Goal: Task Accomplishment & Management: Manage account settings

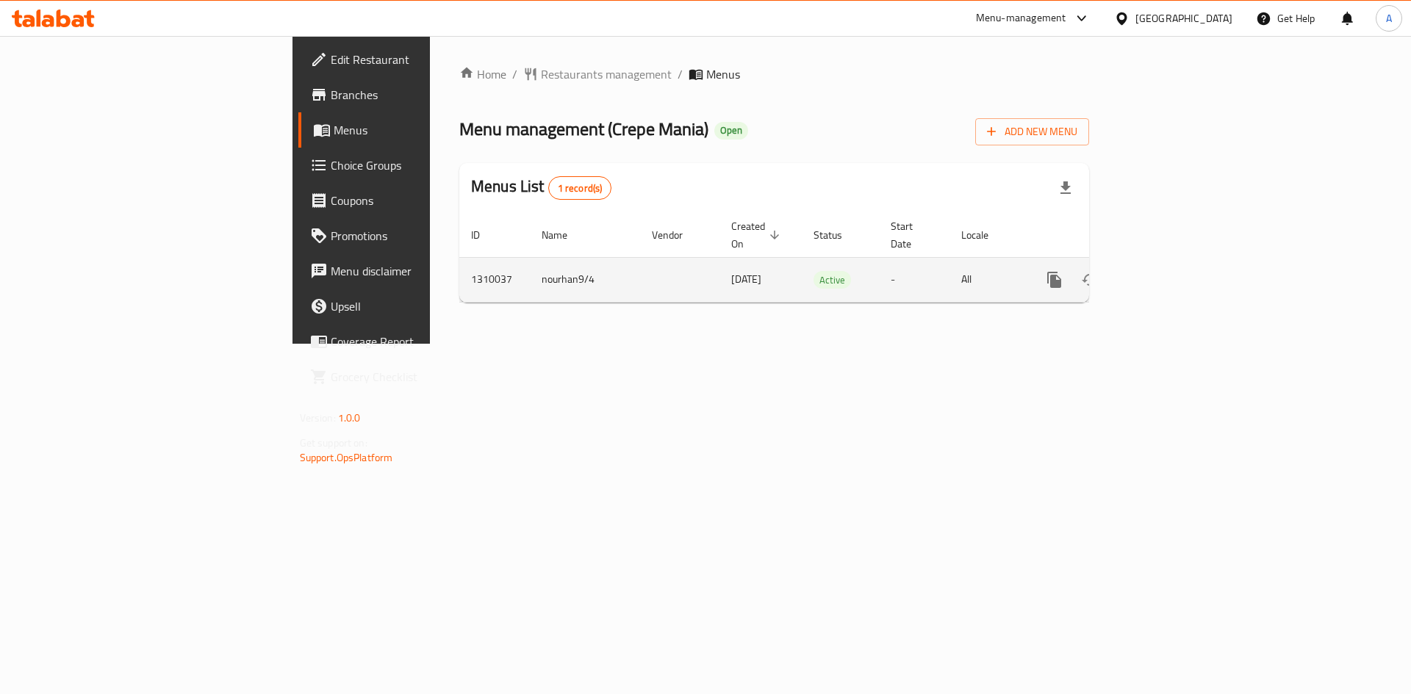
click at [1167, 273] on icon "enhanced table" at bounding box center [1160, 279] width 13 height 13
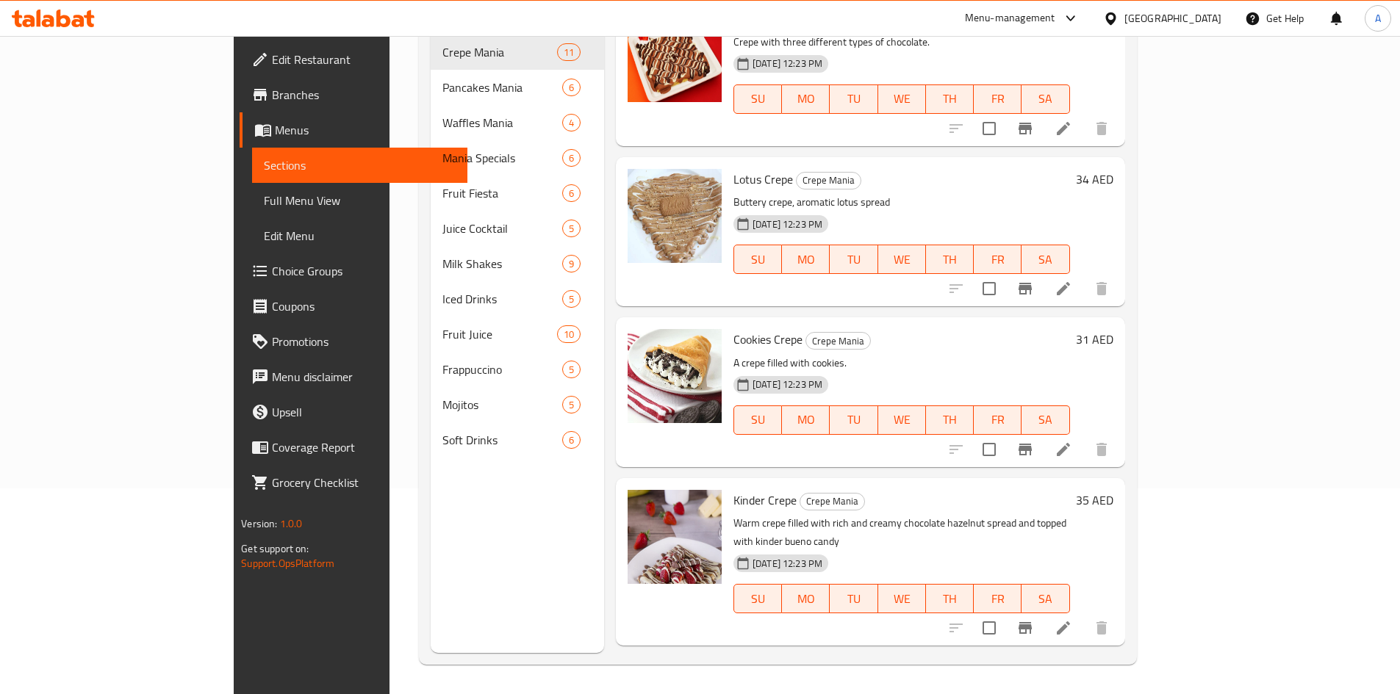
scroll to position [373, 0]
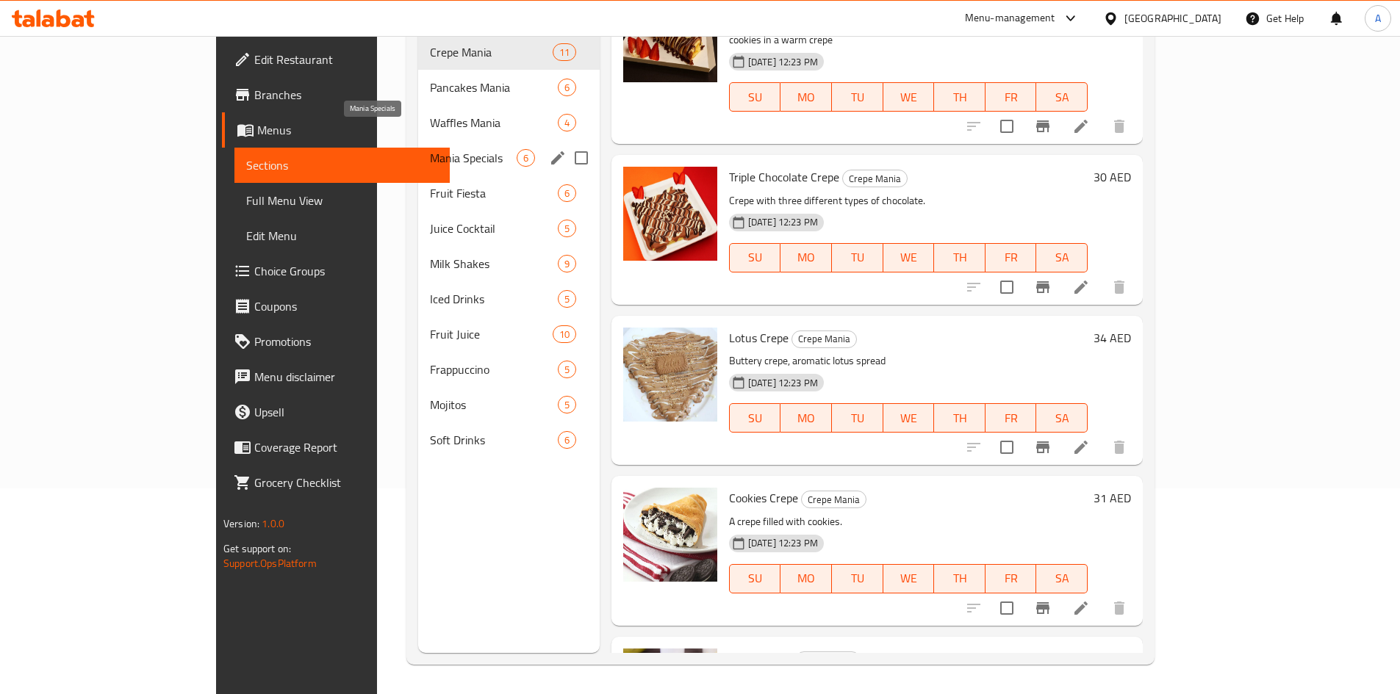
click at [430, 149] on span "Mania Specials" at bounding box center [473, 158] width 86 height 18
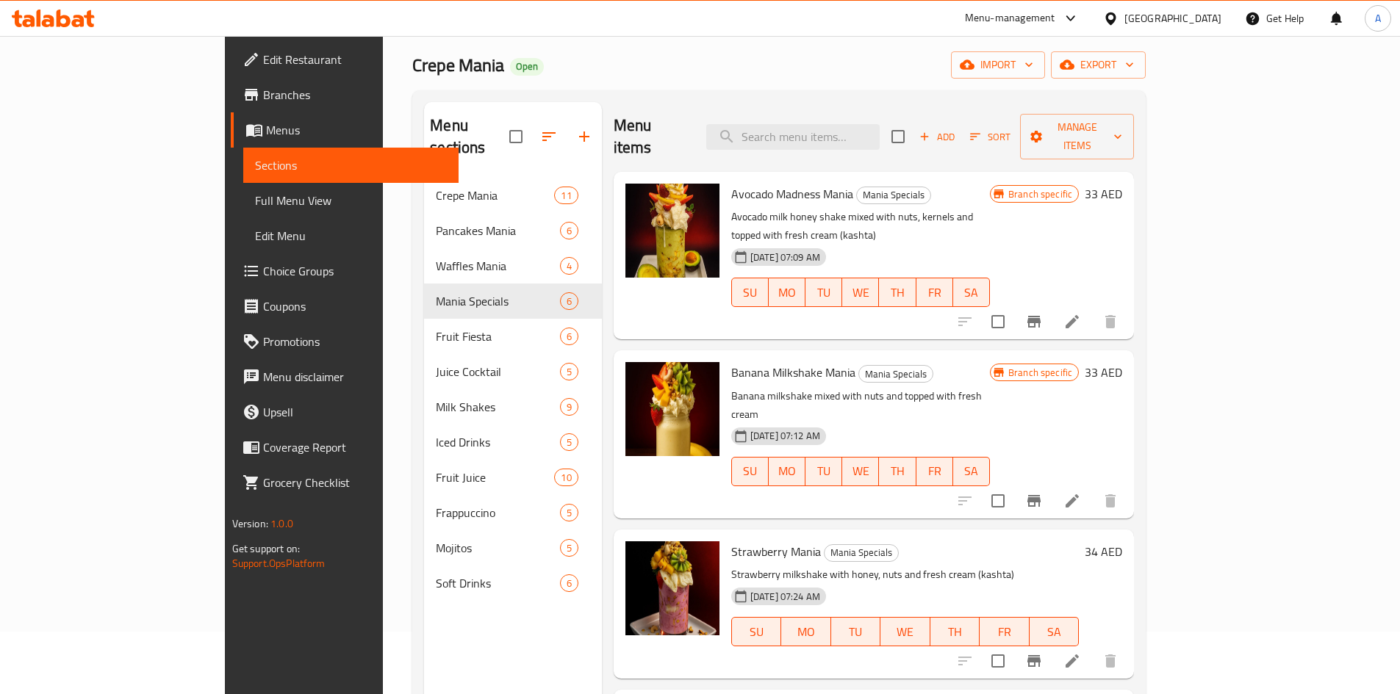
scroll to position [147, 0]
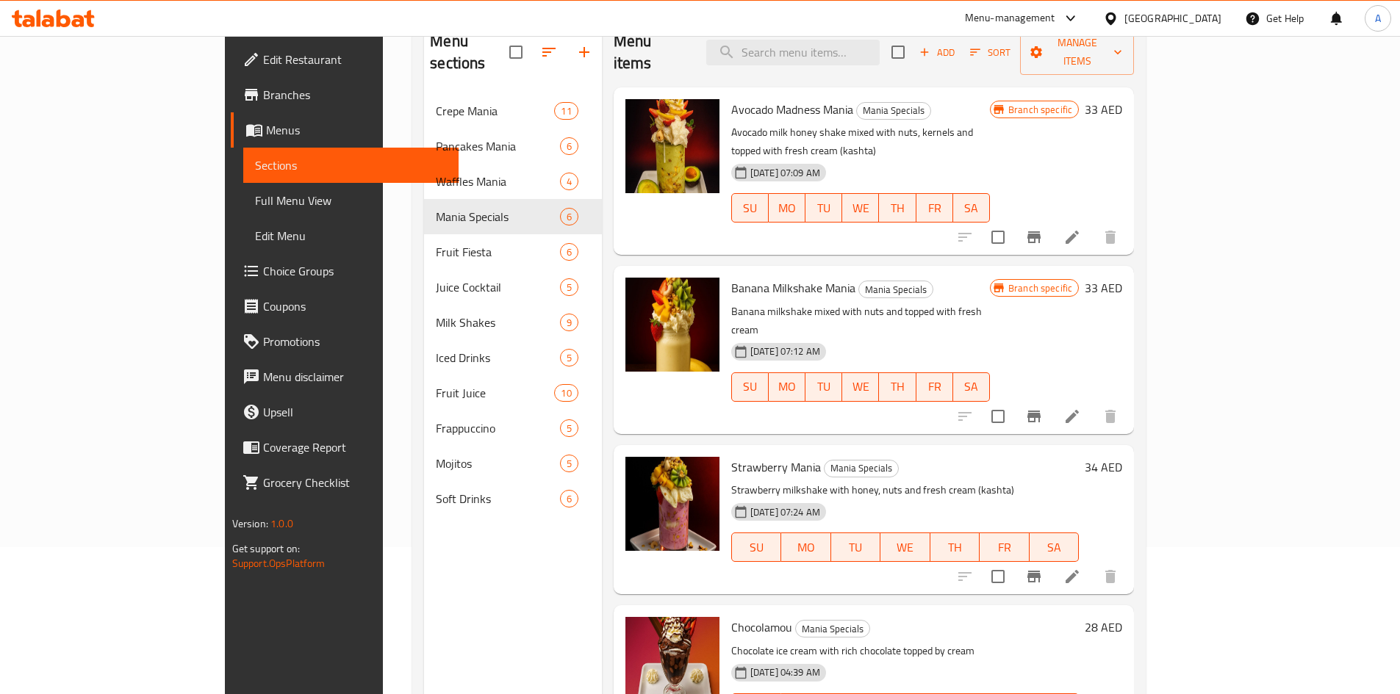
click at [1093, 224] on li at bounding box center [1072, 237] width 41 height 26
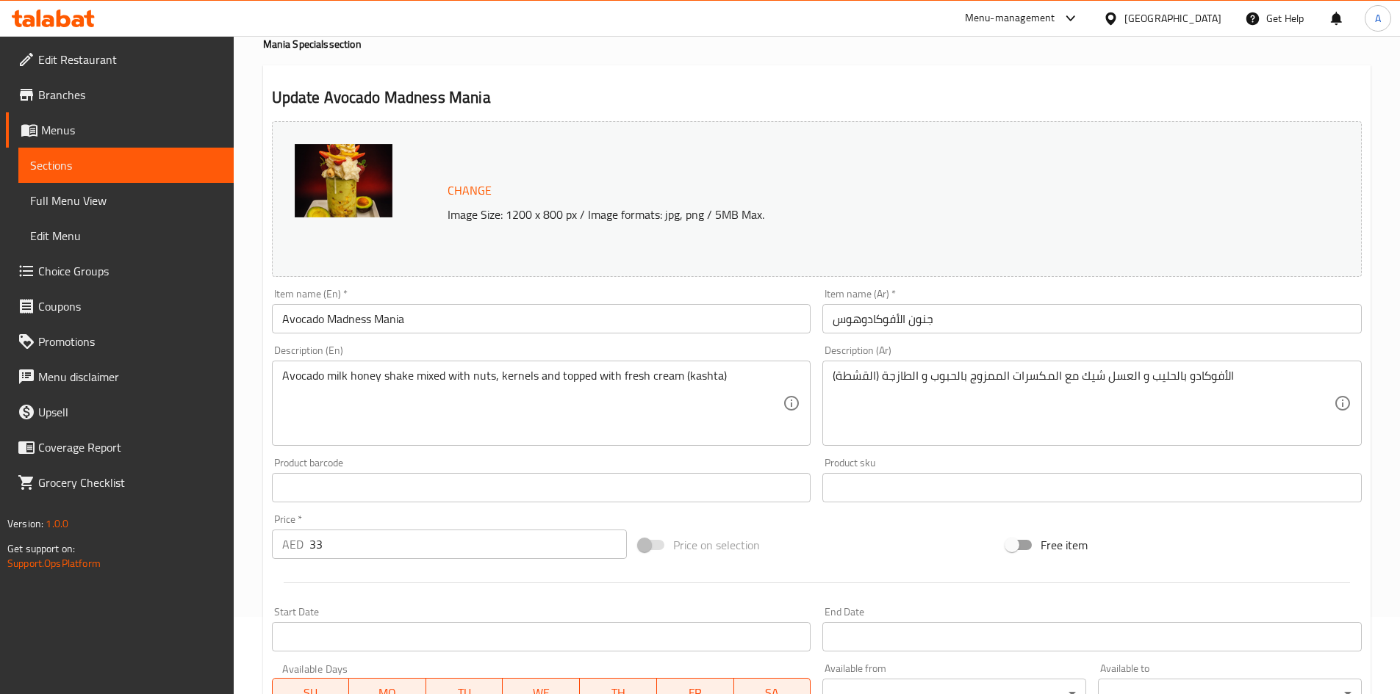
scroll to position [73, 0]
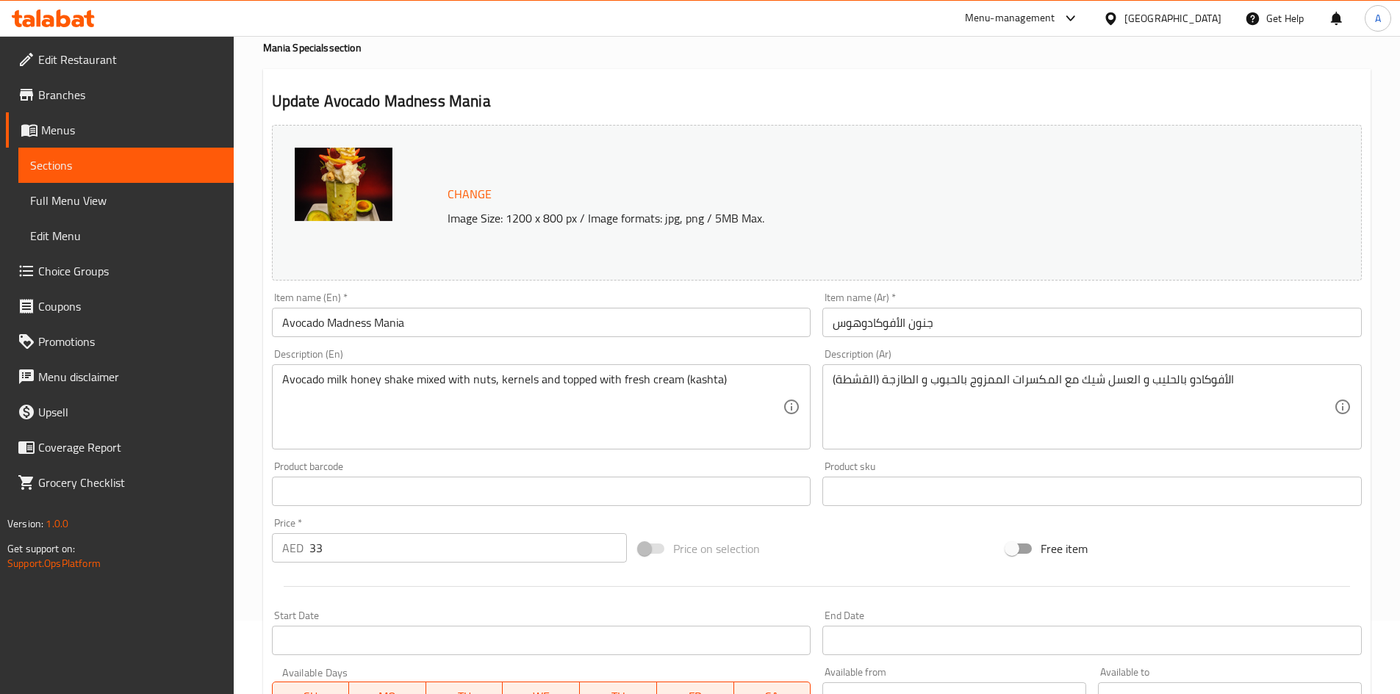
click at [77, 137] on span "Menus" at bounding box center [131, 130] width 181 height 18
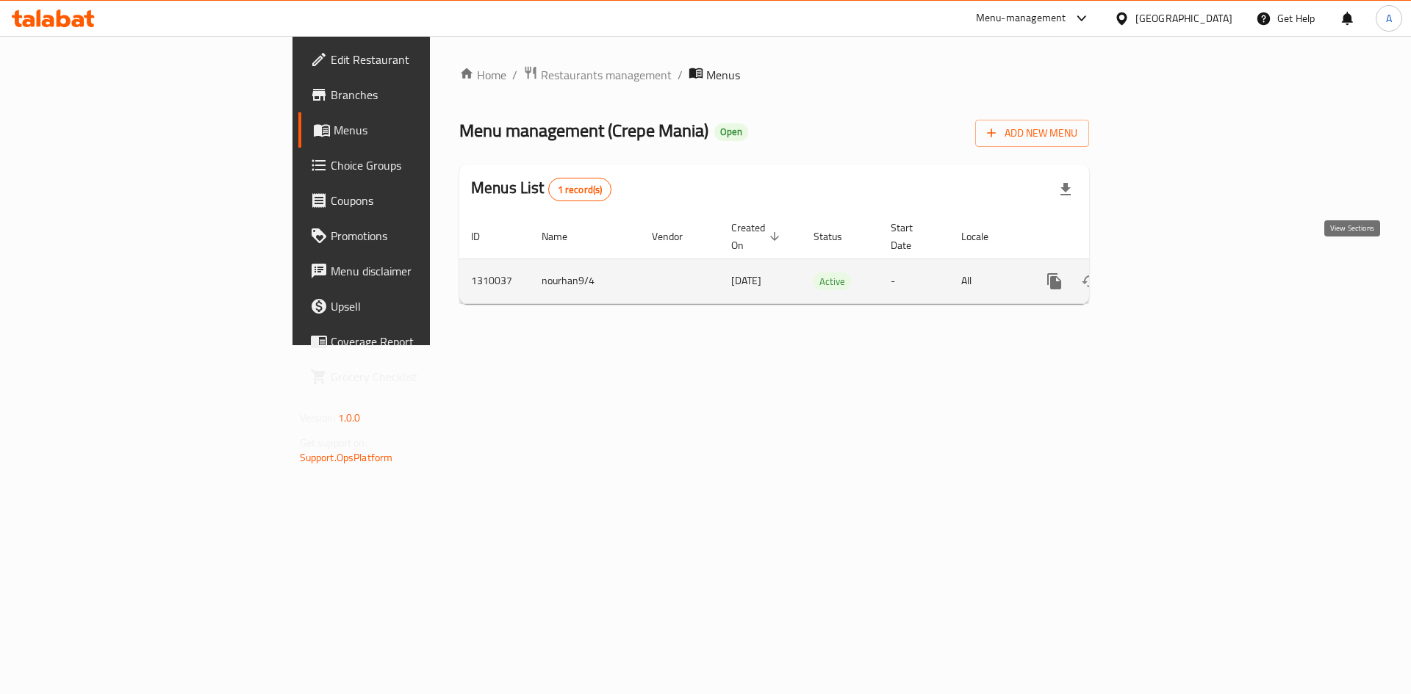
click at [1169, 273] on icon "enhanced table" at bounding box center [1161, 282] width 18 height 18
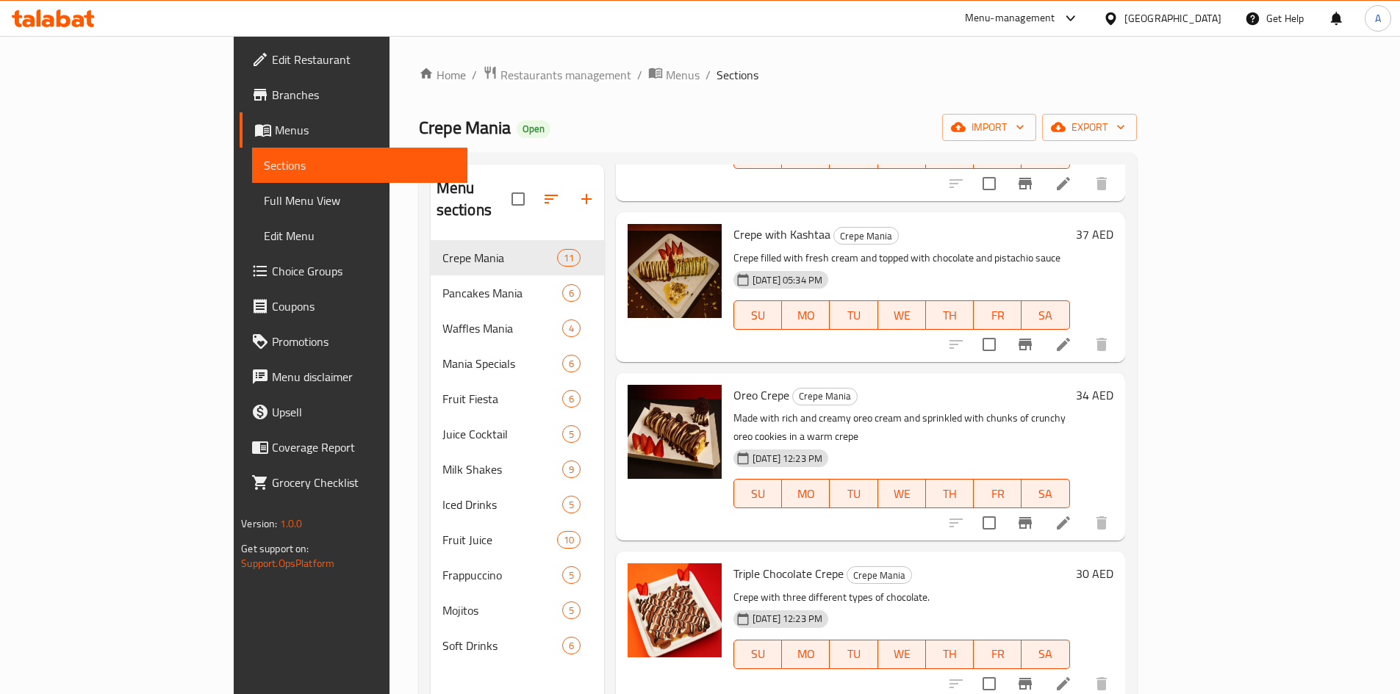
scroll to position [220, 0]
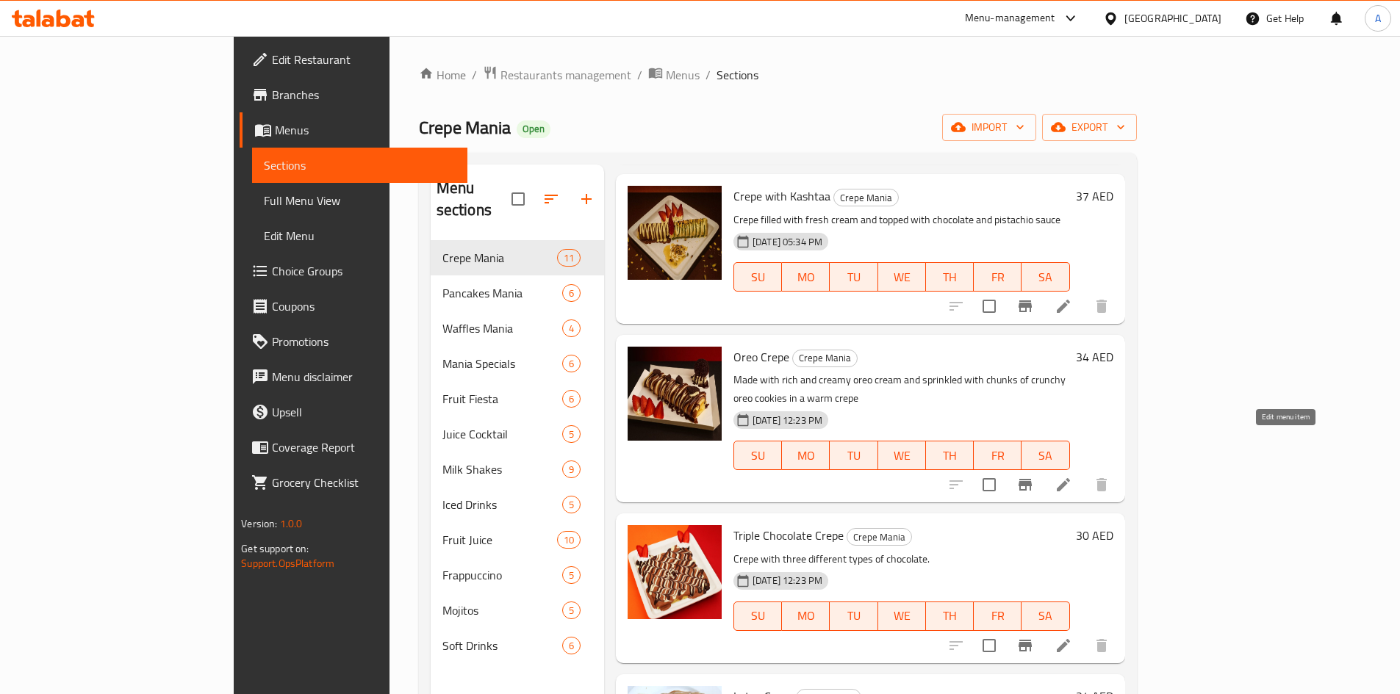
click at [1070, 478] on icon at bounding box center [1063, 484] width 13 height 13
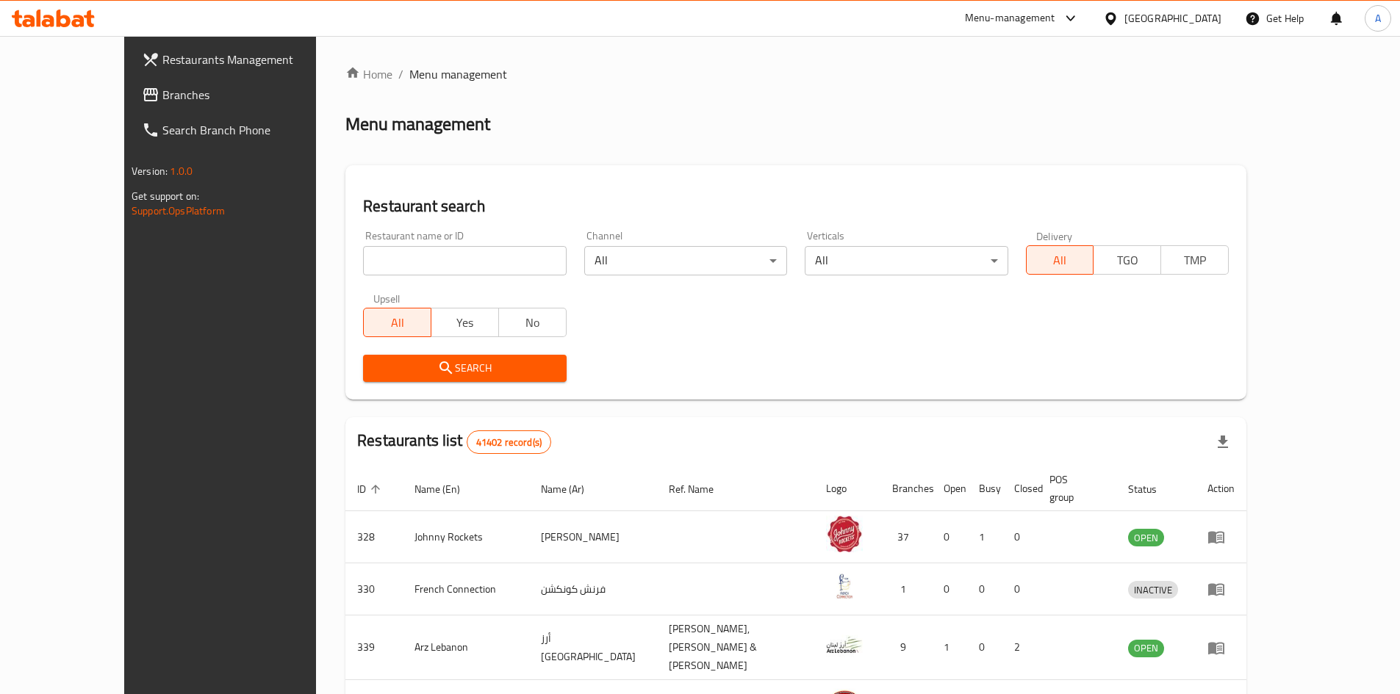
click at [130, 85] on link "Branches" at bounding box center [244, 94] width 228 height 35
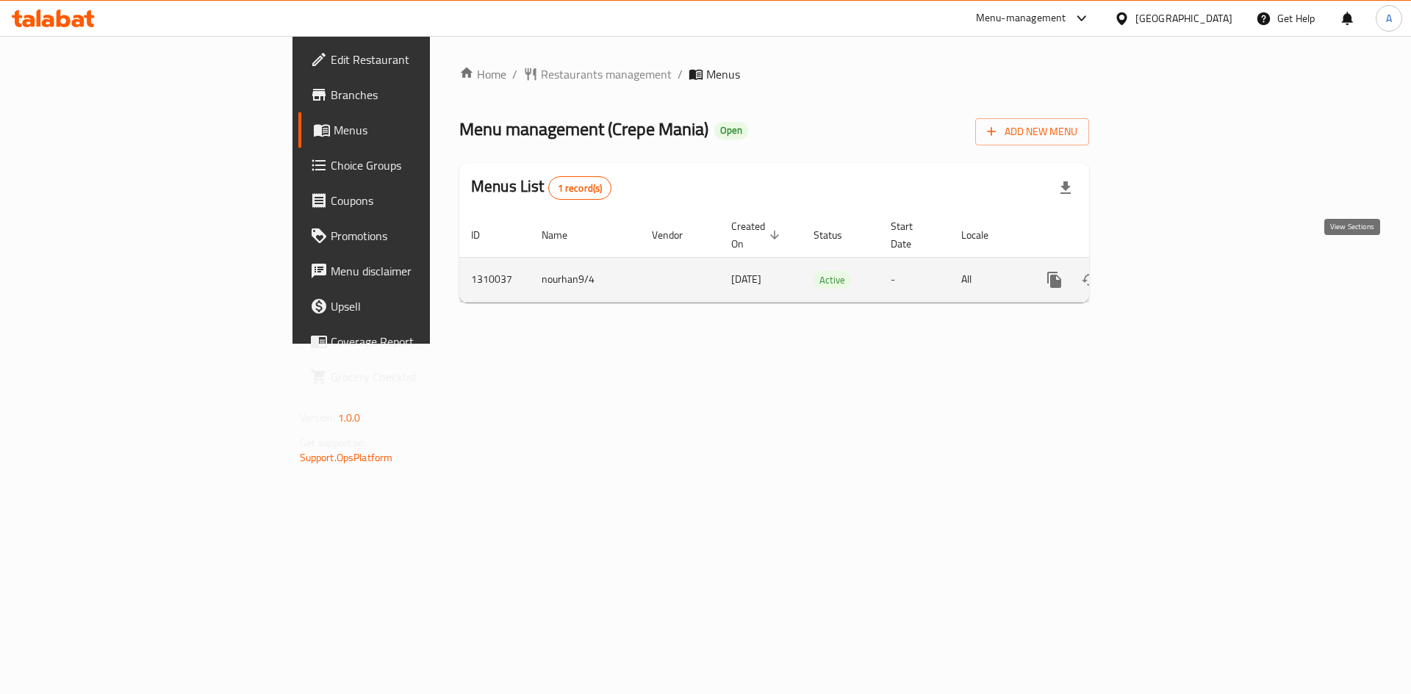
click at [1178, 262] on link "enhanced table" at bounding box center [1160, 279] width 35 height 35
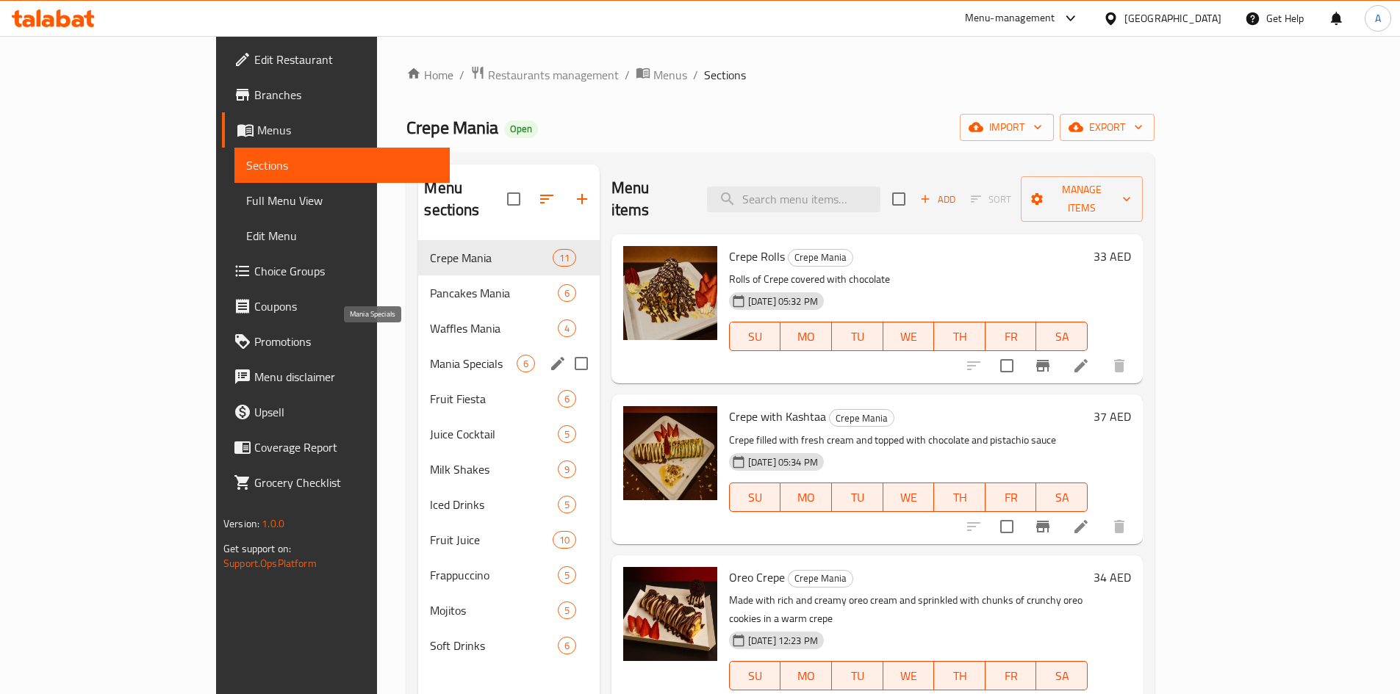
click at [430, 355] on span "Mania Specials" at bounding box center [473, 364] width 86 height 18
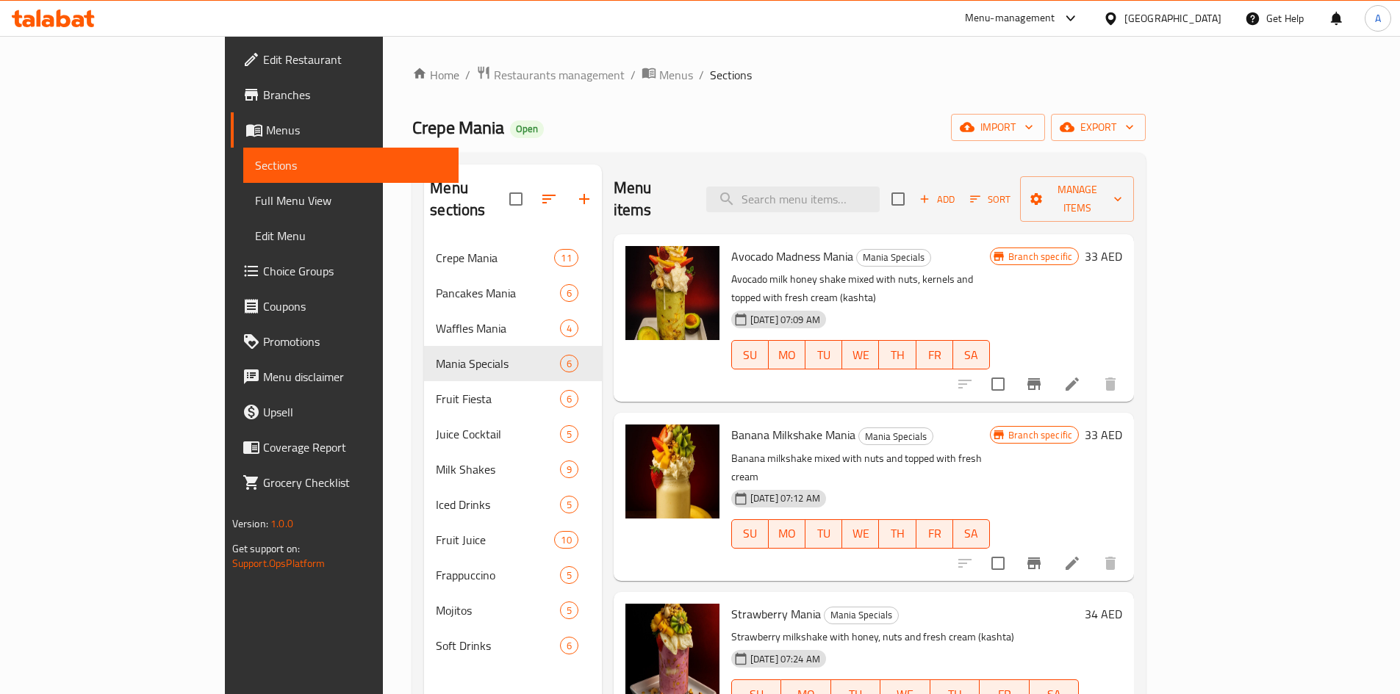
click at [1081, 555] on icon at bounding box center [1072, 564] width 18 height 18
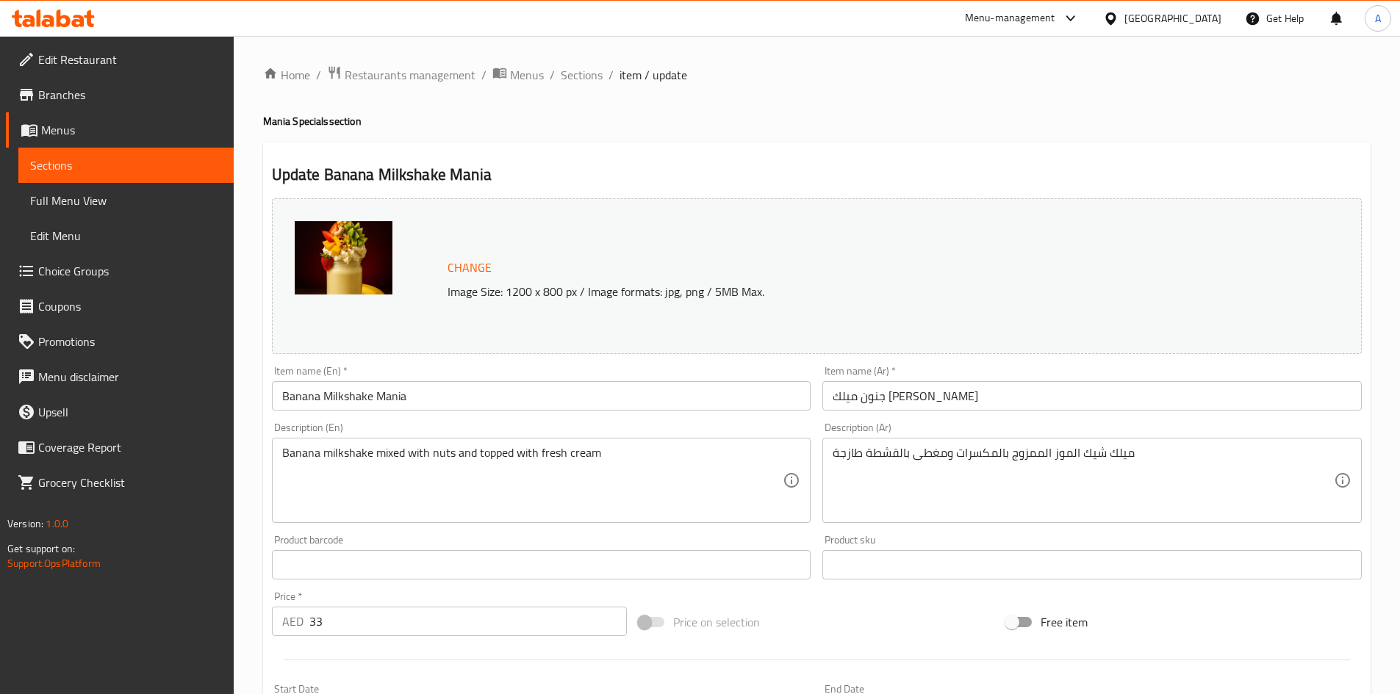
click at [54, 158] on span "Sections" at bounding box center [126, 166] width 192 height 18
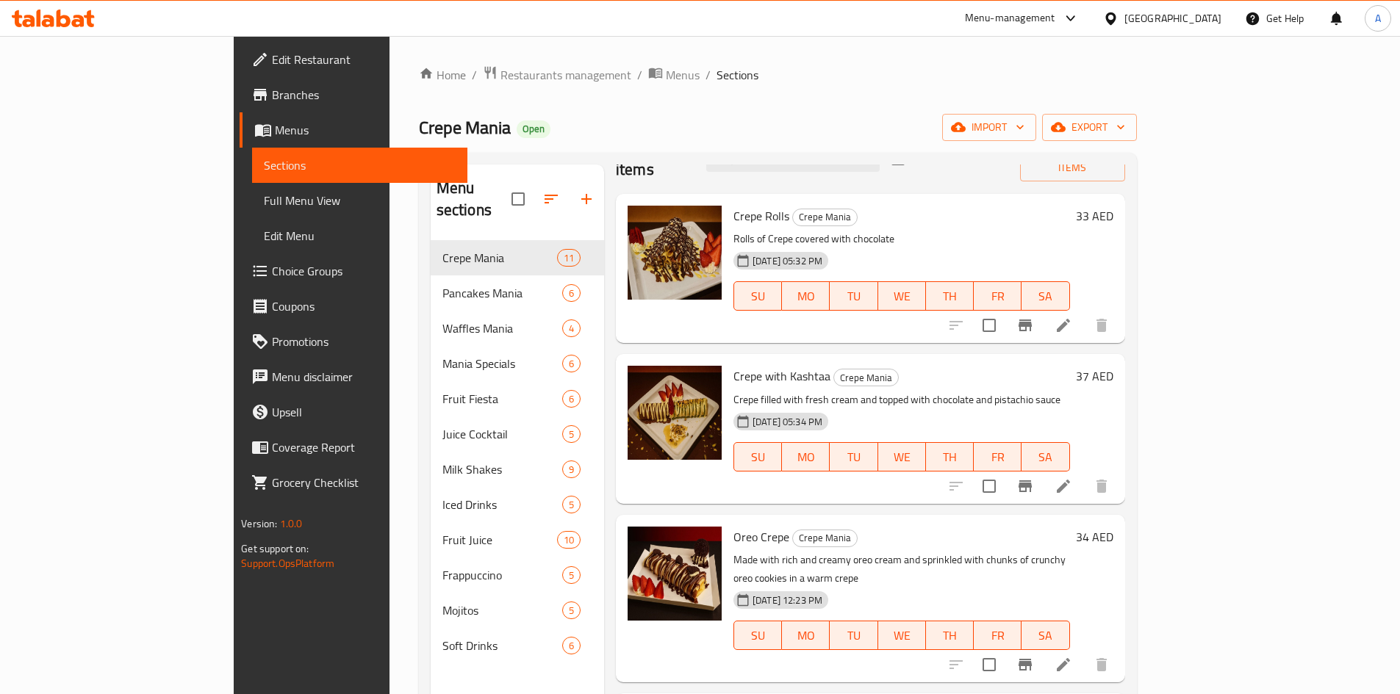
scroll to position [73, 0]
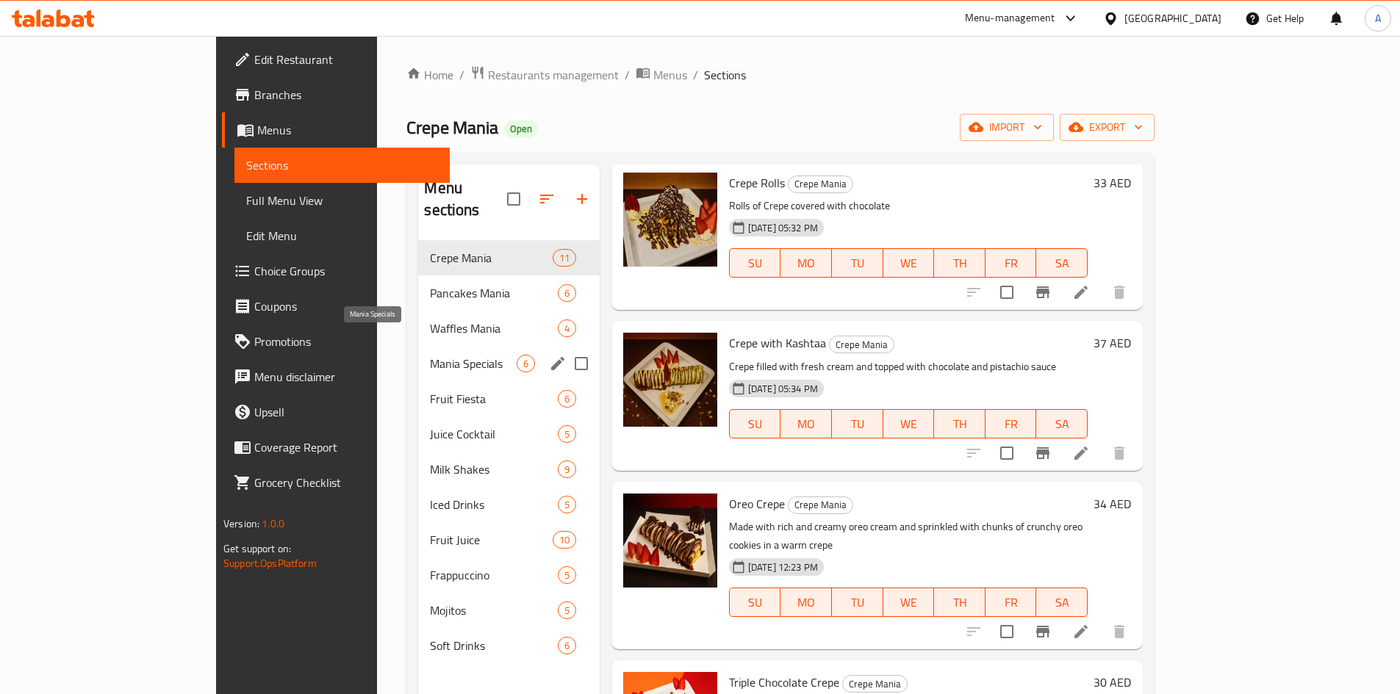
click at [430, 355] on span "Mania Specials" at bounding box center [473, 364] width 86 height 18
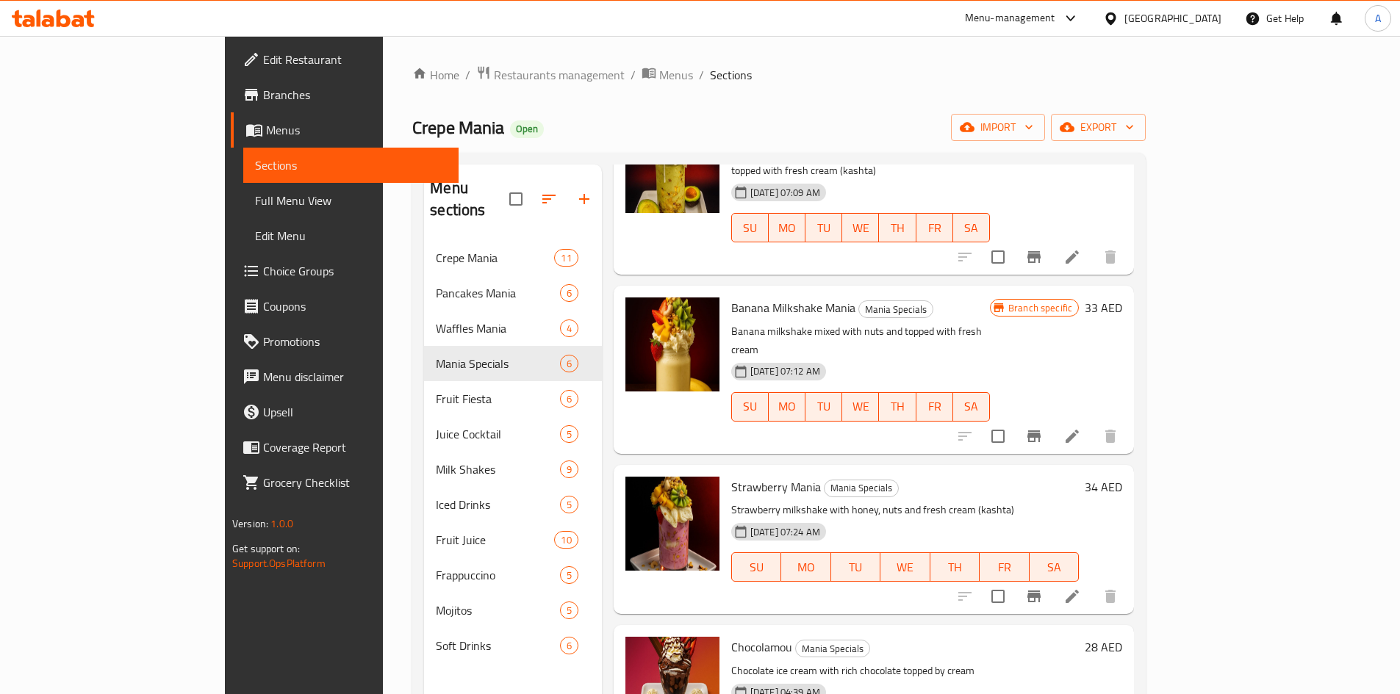
scroll to position [220, 0]
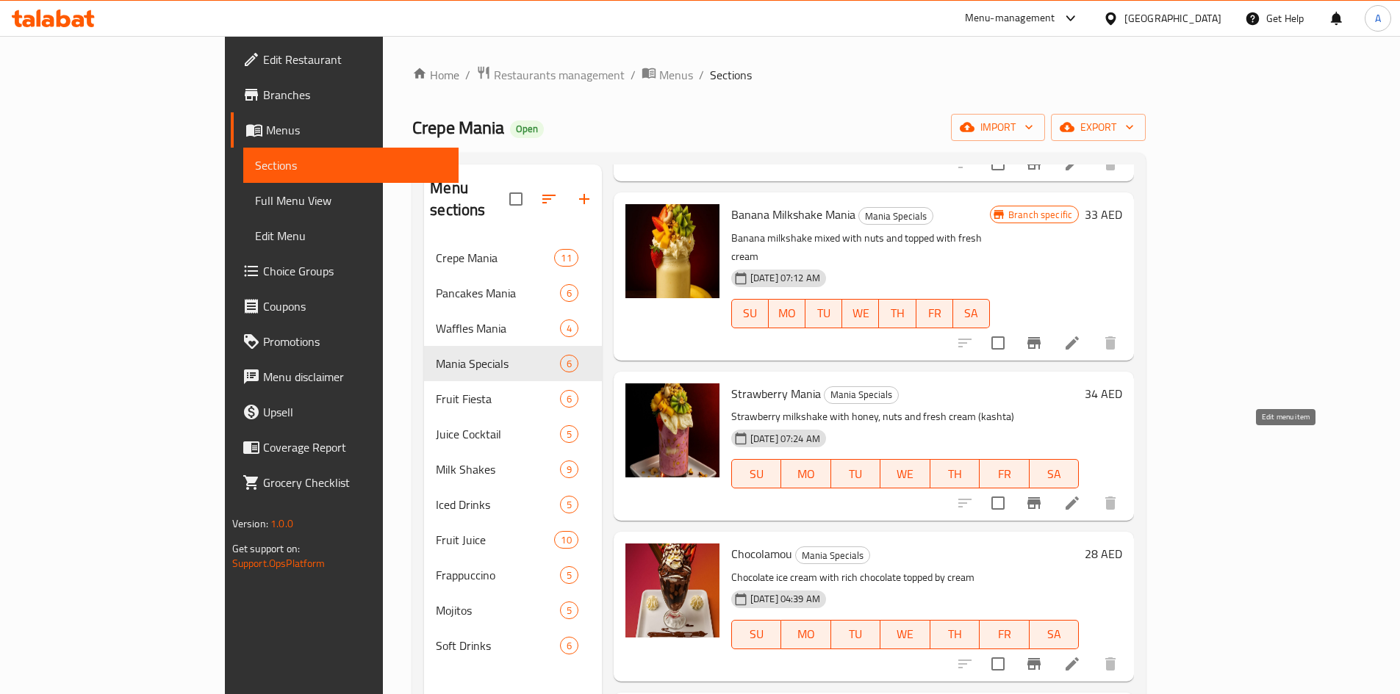
click at [1081, 495] on icon at bounding box center [1072, 504] width 18 height 18
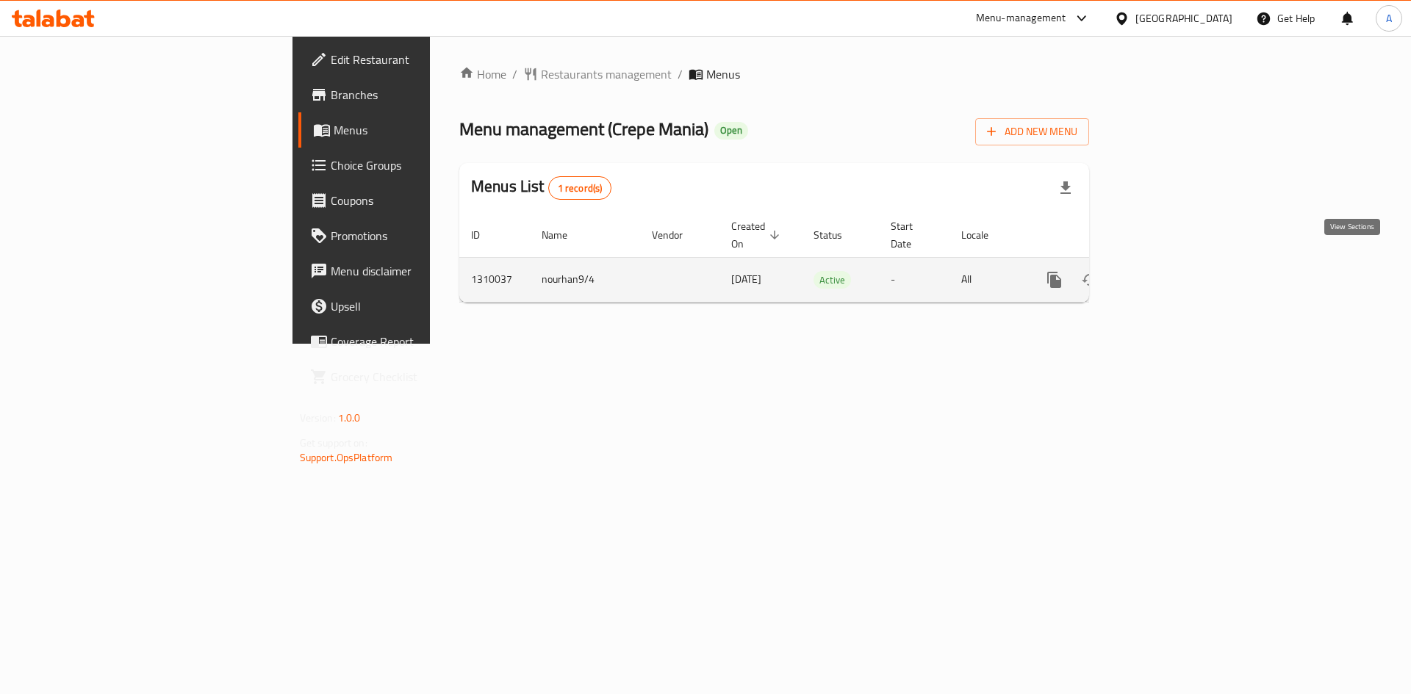
click at [1169, 271] on icon "enhanced table" at bounding box center [1161, 280] width 18 height 18
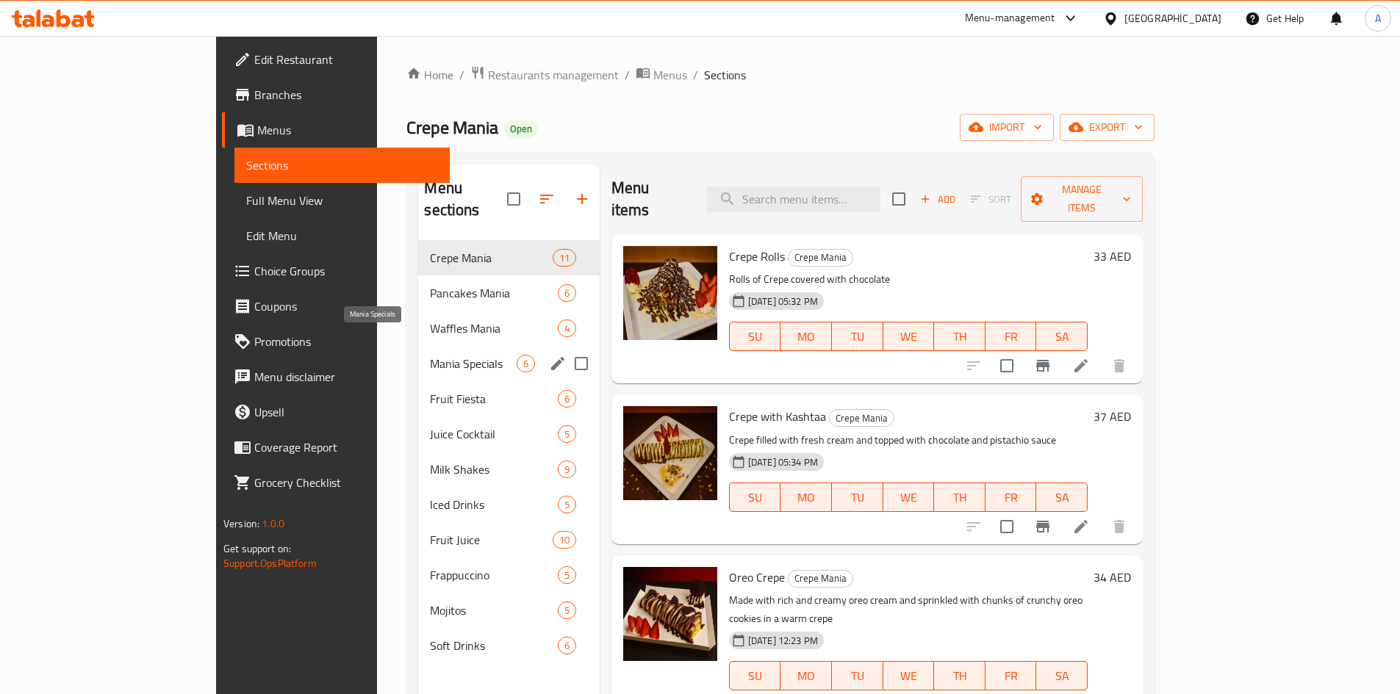
click at [430, 355] on span "Mania Specials" at bounding box center [473, 364] width 86 height 18
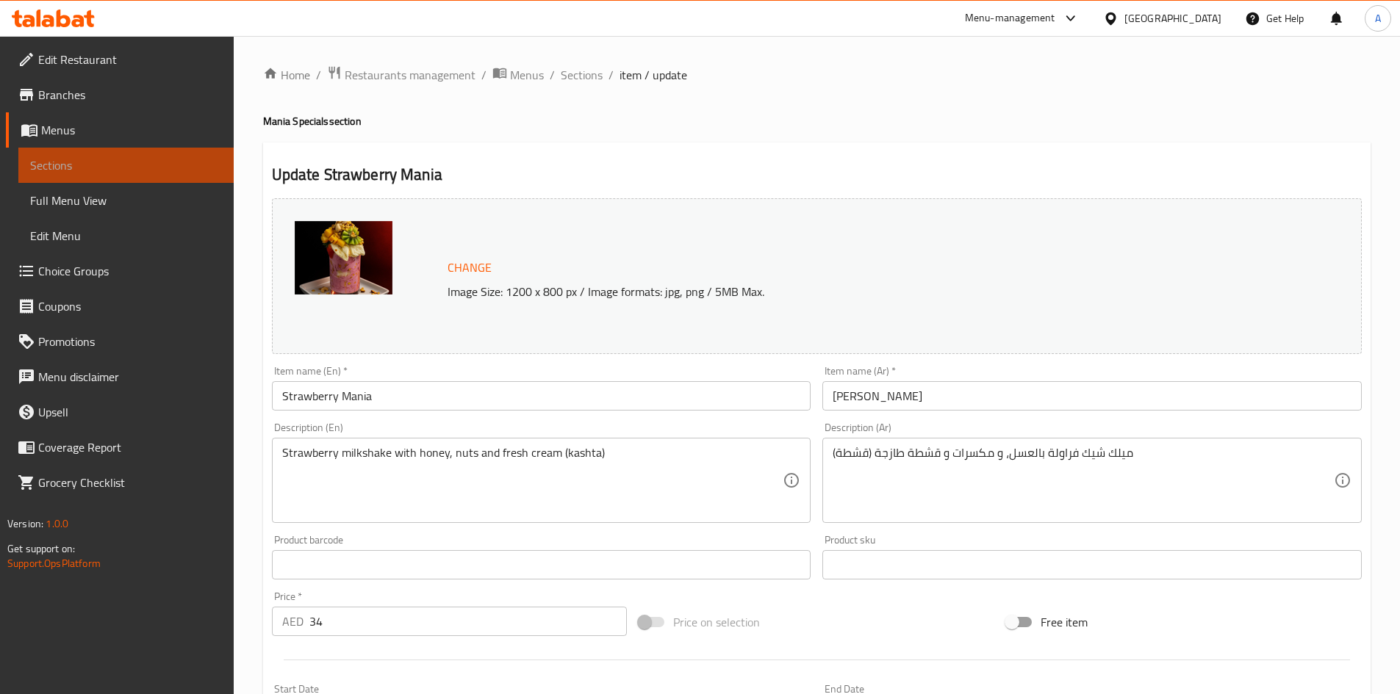
click at [88, 166] on span "Sections" at bounding box center [126, 166] width 192 height 18
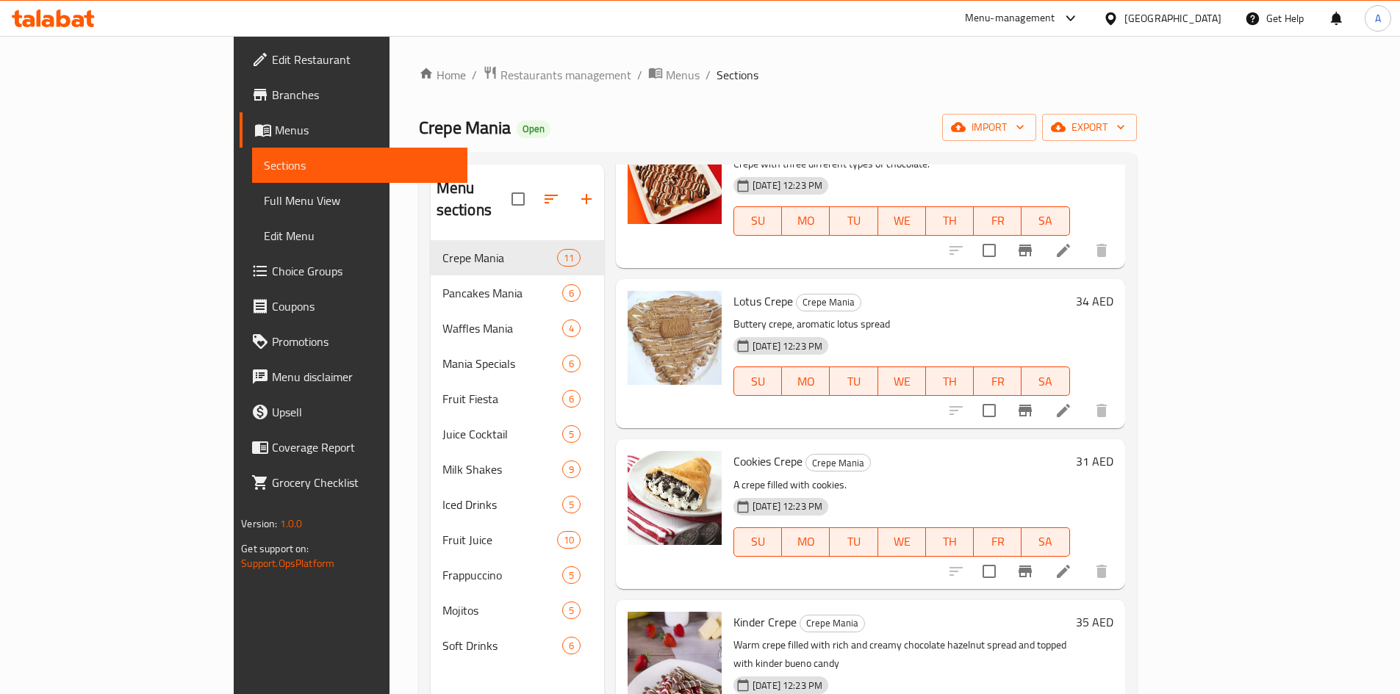
scroll to position [661, 0]
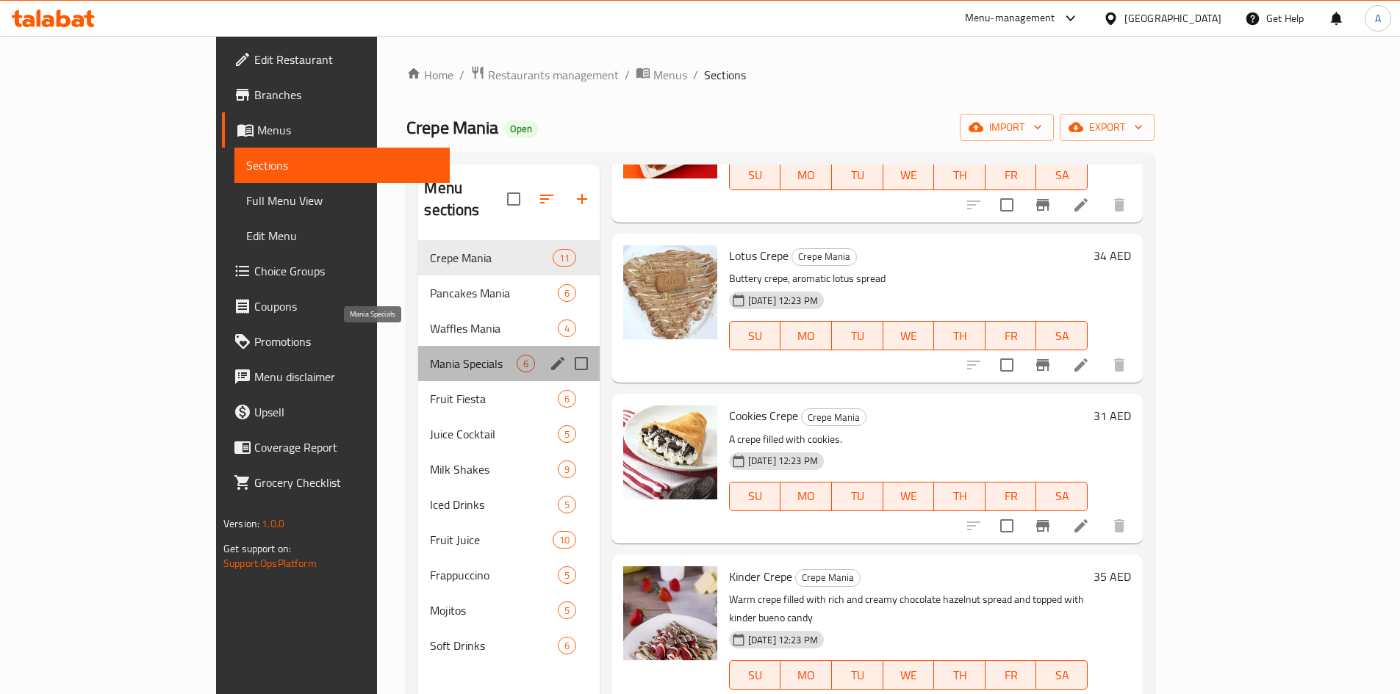
click at [430, 355] on span "Mania Specials" at bounding box center [473, 364] width 86 height 18
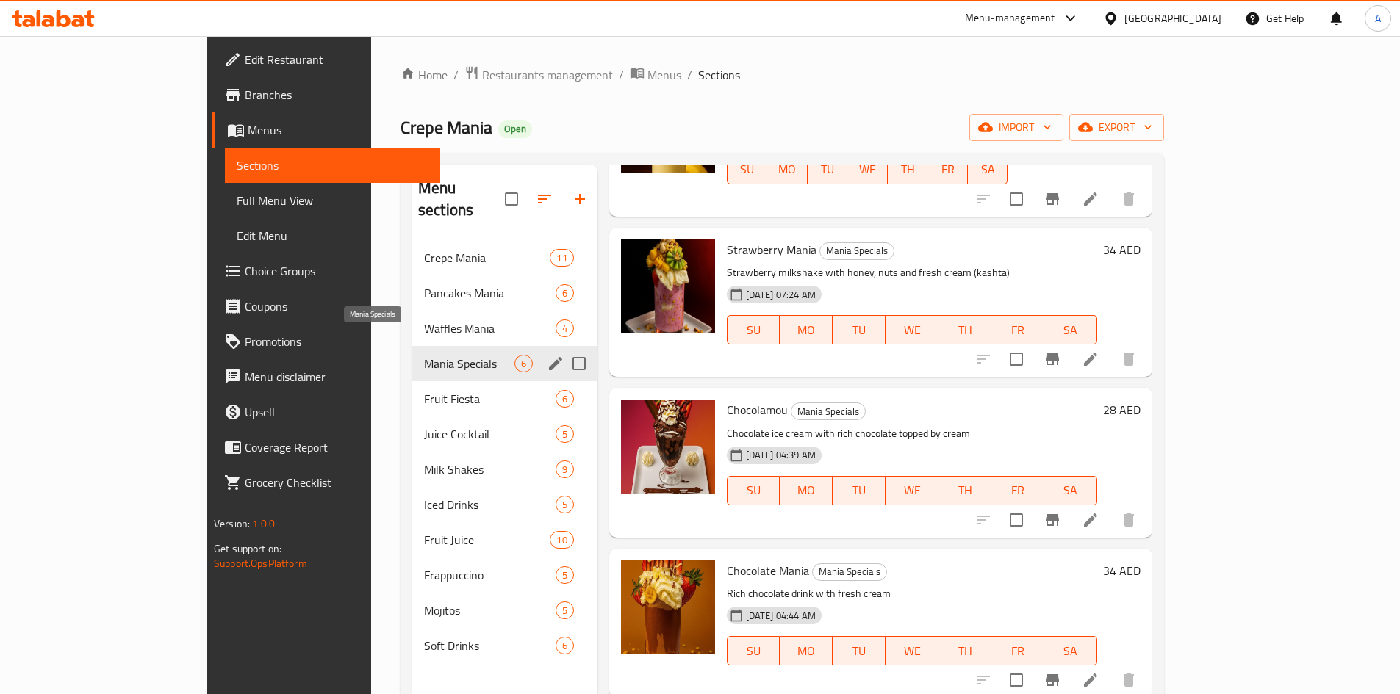
scroll to position [306, 0]
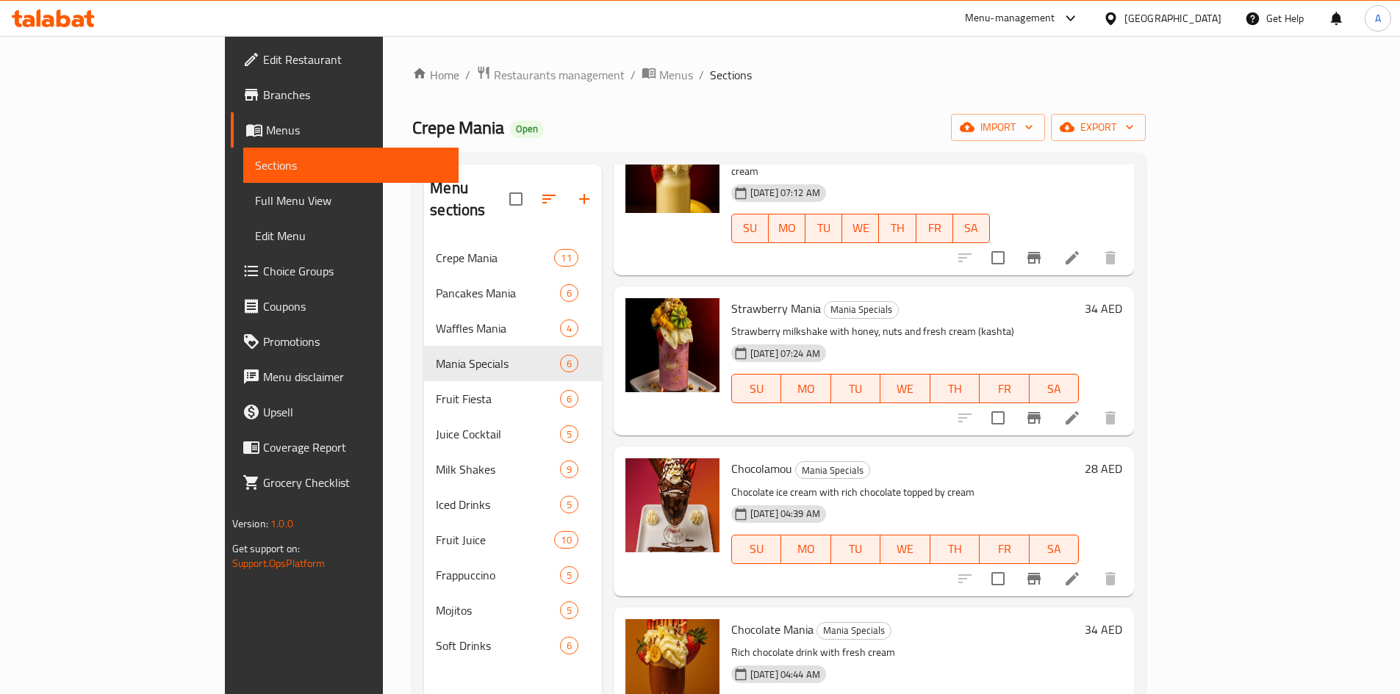
click at [1081, 409] on icon at bounding box center [1072, 418] width 18 height 18
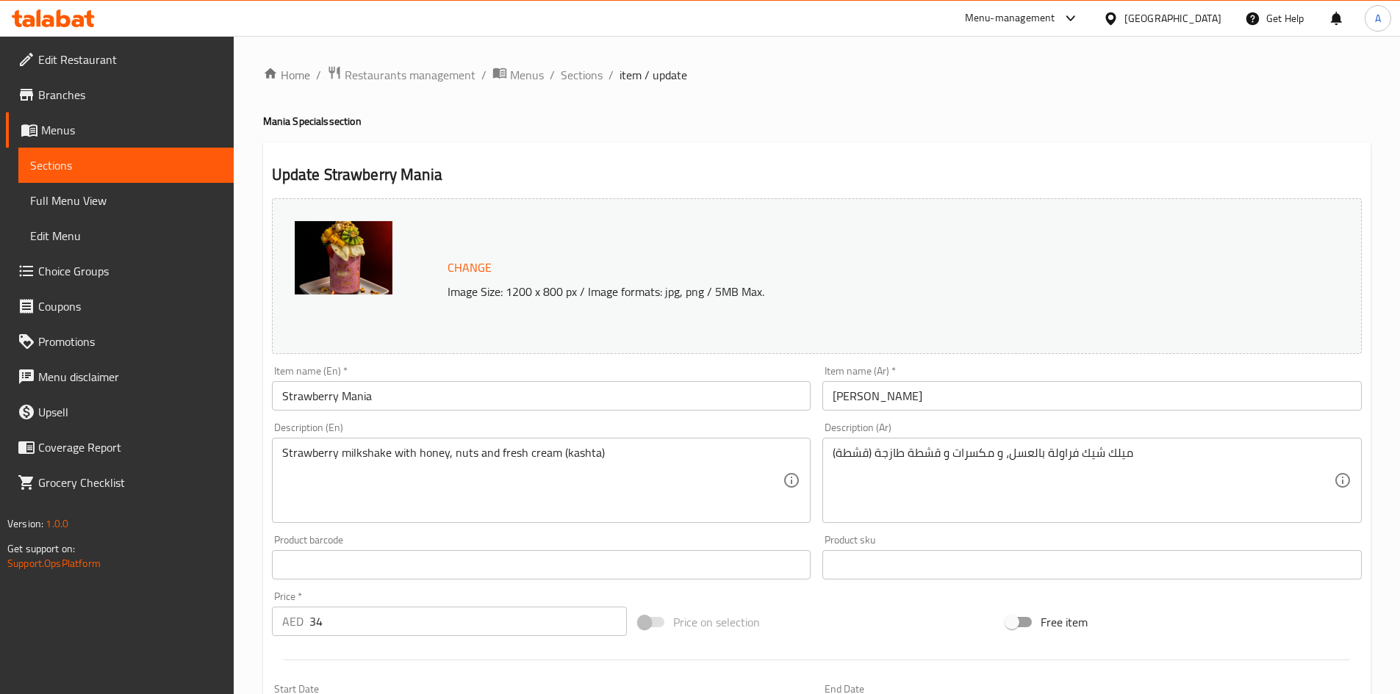
click at [74, 163] on span "Sections" at bounding box center [126, 166] width 192 height 18
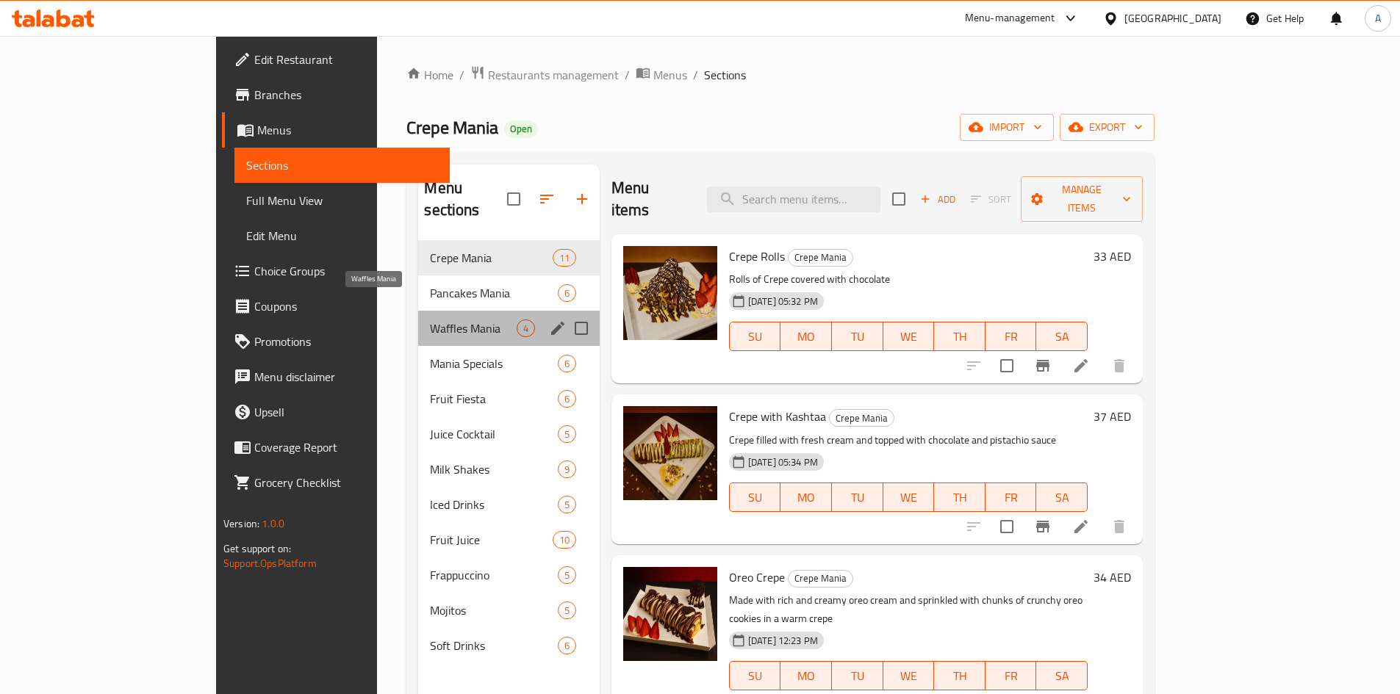
click at [430, 320] on span "Waffles Mania" at bounding box center [473, 329] width 86 height 18
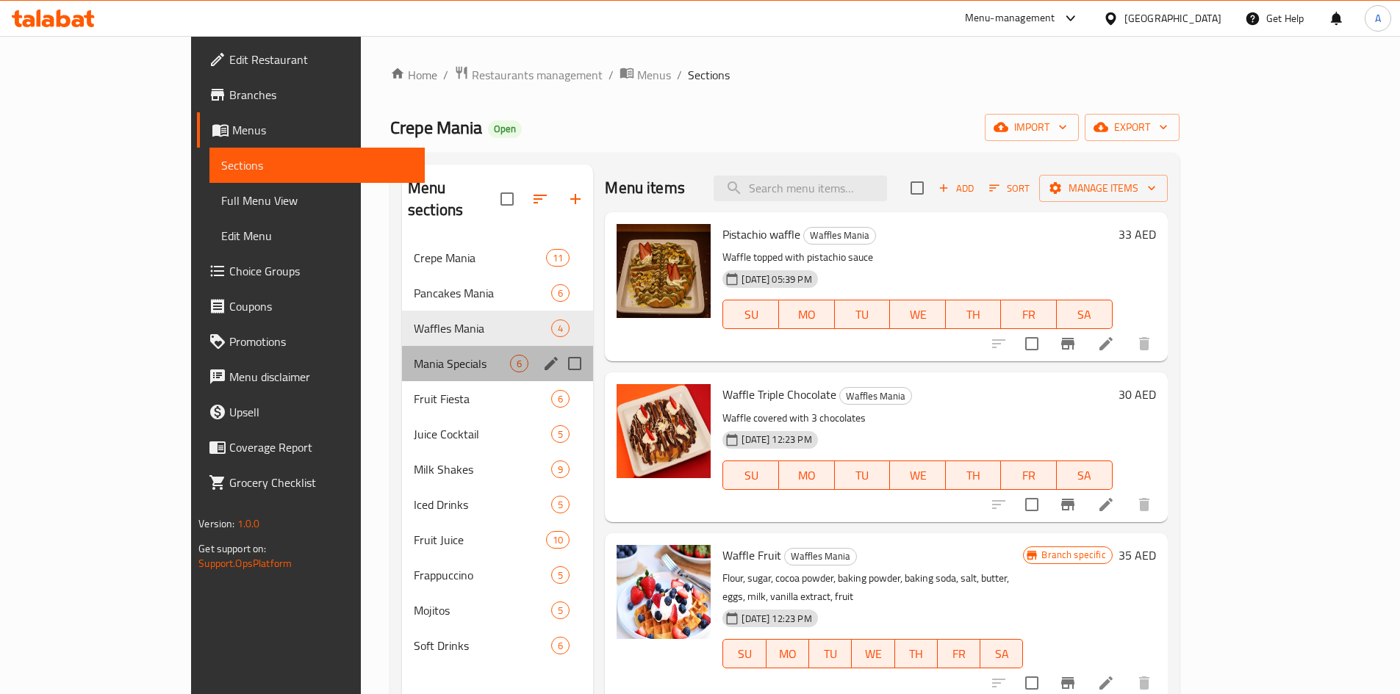
click at [402, 351] on div "Mania Specials 6" at bounding box center [497, 363] width 191 height 35
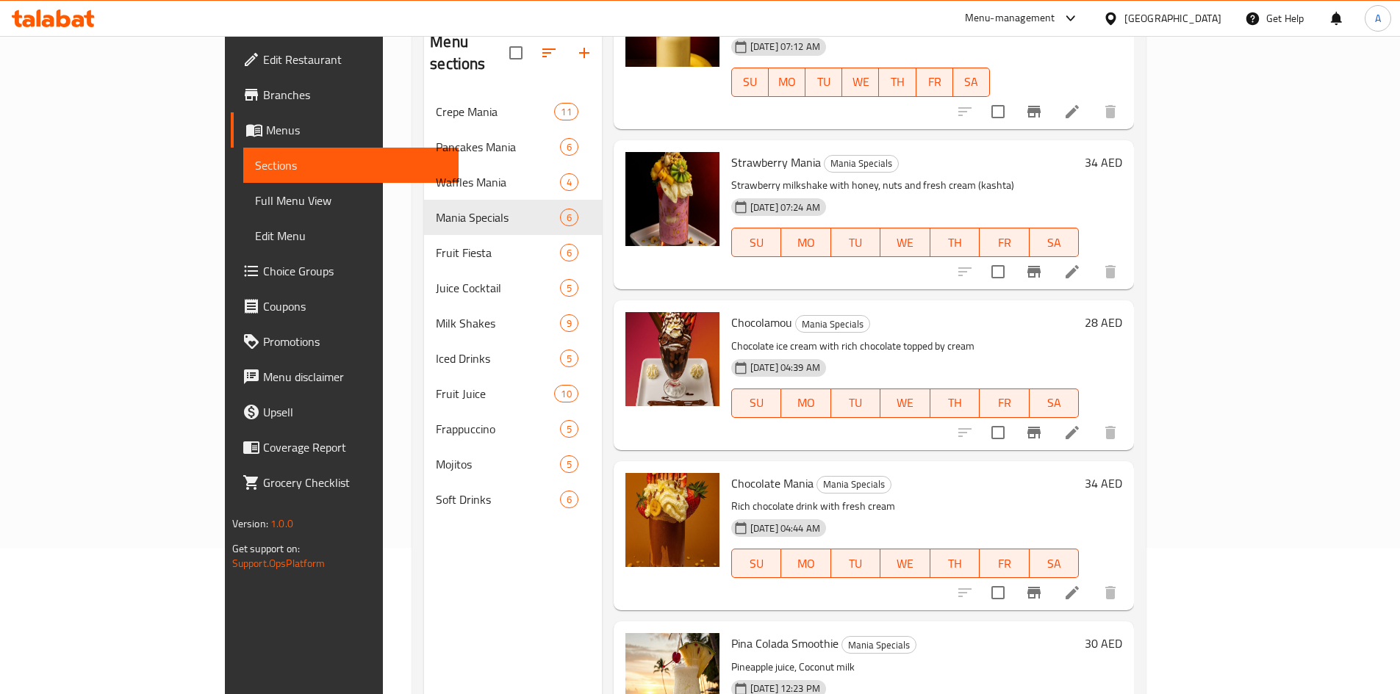
scroll to position [147, 0]
click at [1081, 584] on icon at bounding box center [1072, 593] width 18 height 18
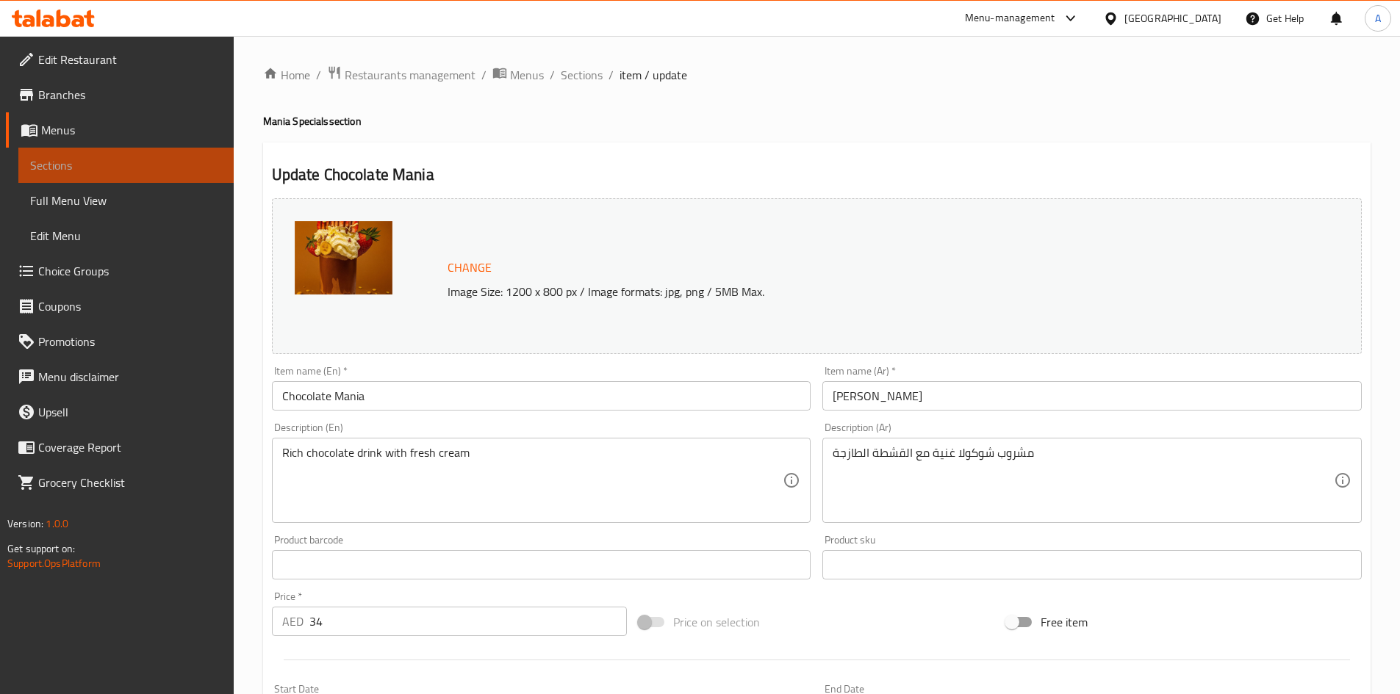
click at [106, 166] on span "Sections" at bounding box center [126, 166] width 192 height 18
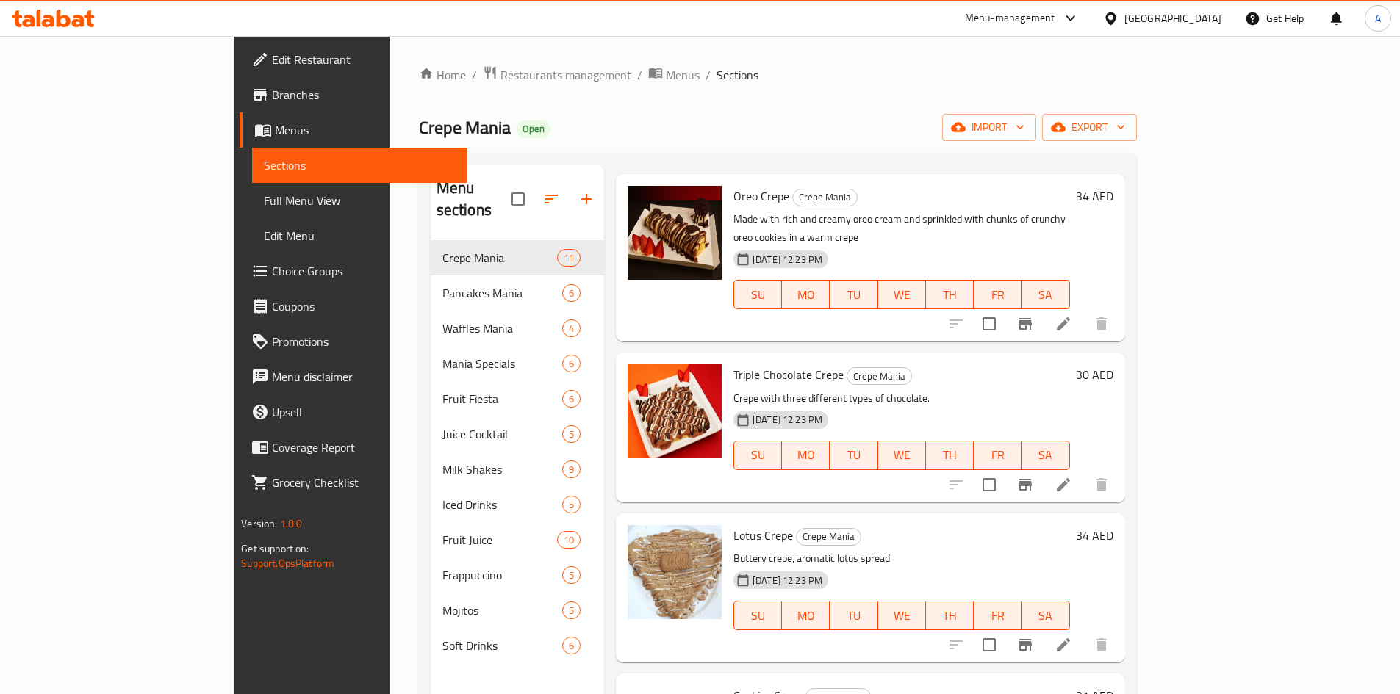
scroll to position [441, 0]
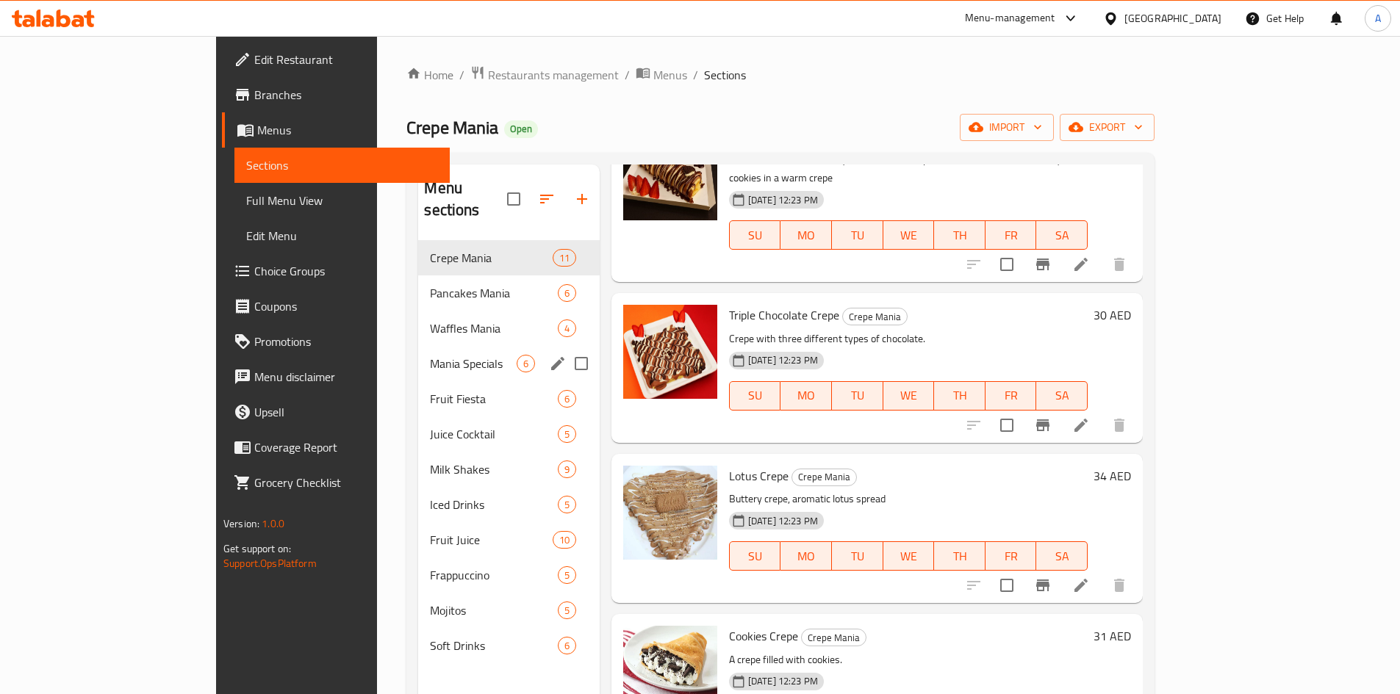
click at [418, 351] on div "Mania Specials 6" at bounding box center [508, 363] width 181 height 35
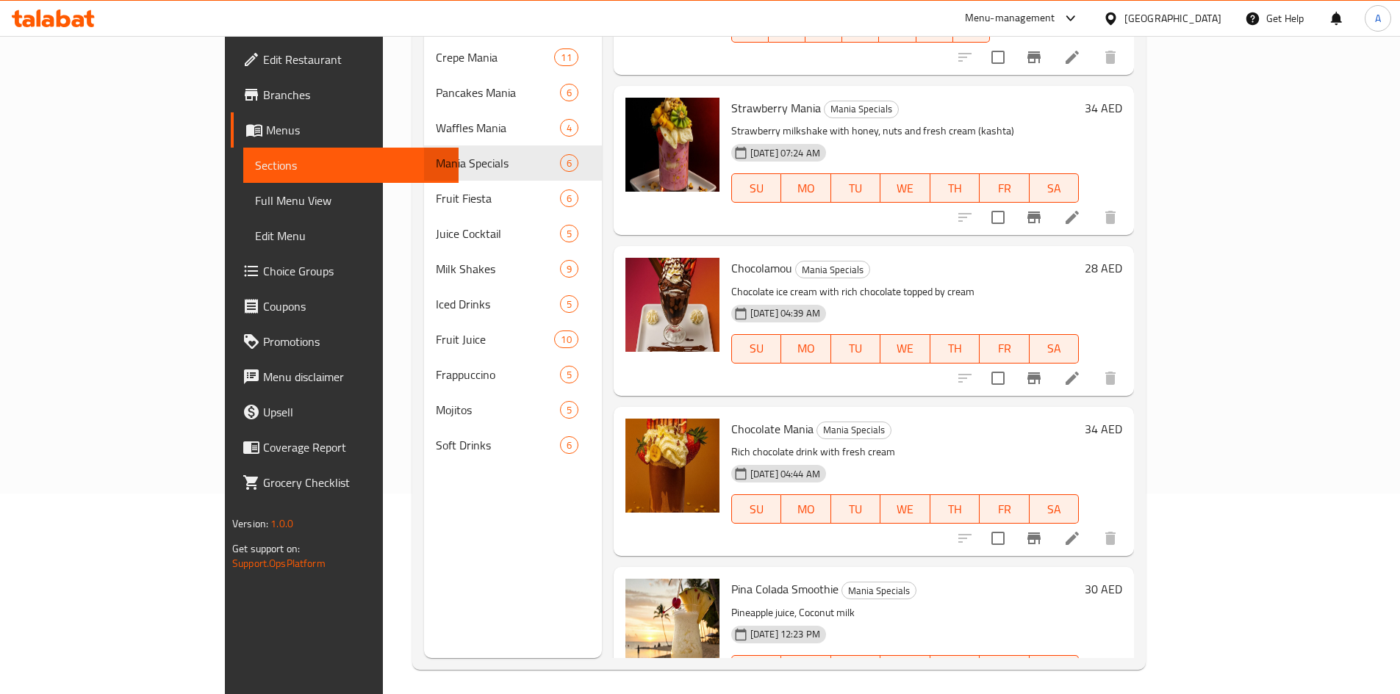
scroll to position [206, 0]
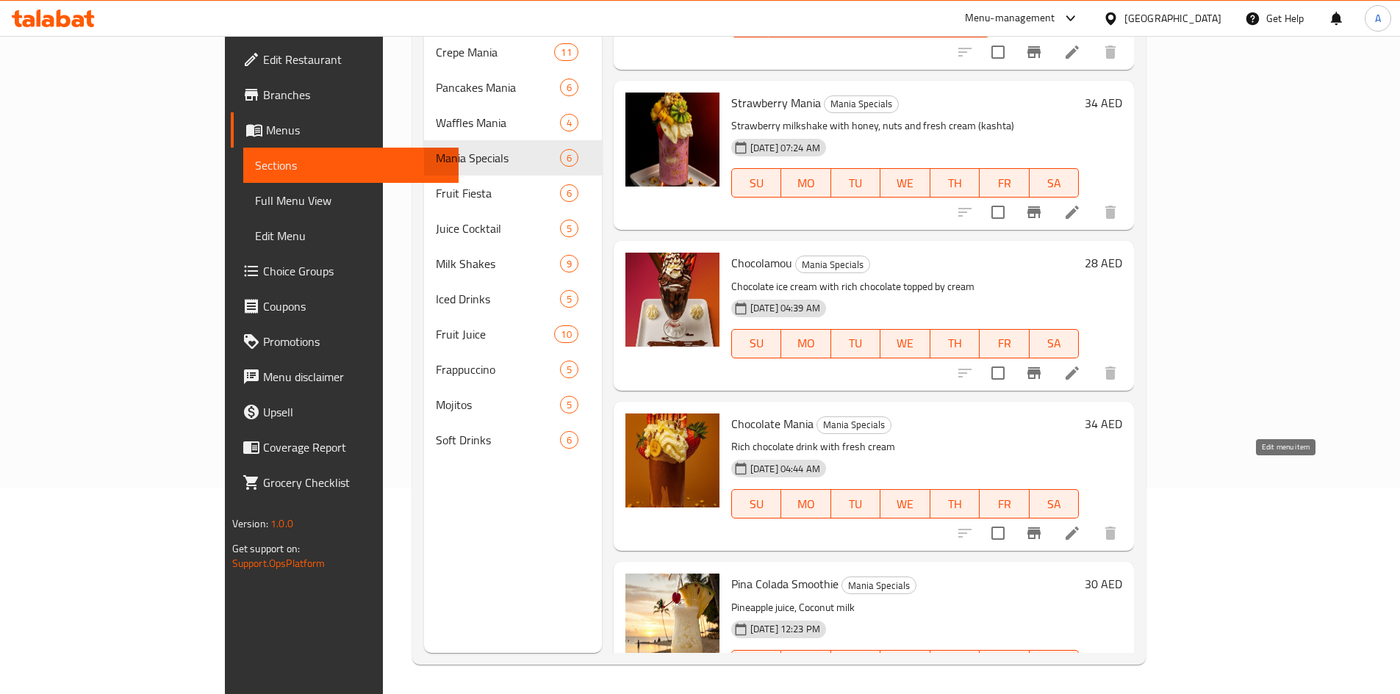
click at [1079, 527] on icon at bounding box center [1072, 533] width 13 height 13
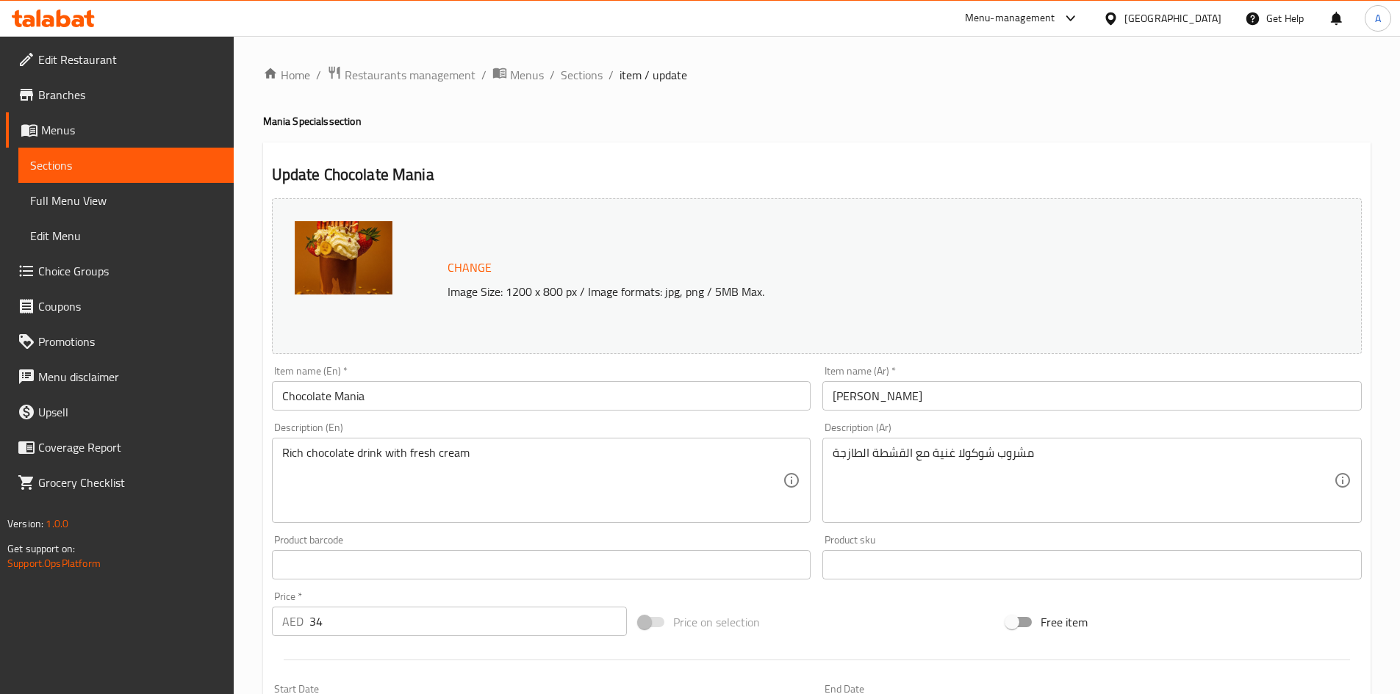
click at [96, 154] on link "Sections" at bounding box center [125, 165] width 215 height 35
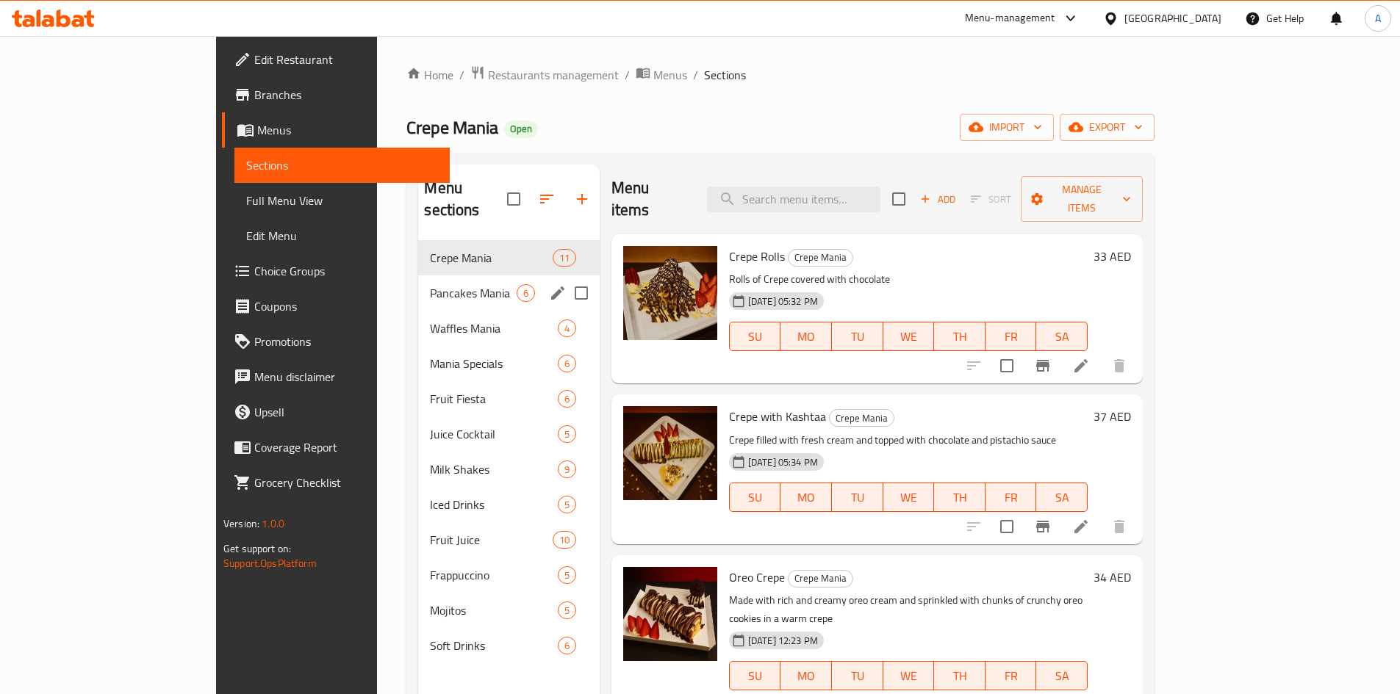
click at [418, 280] on div "Pancakes Mania 6" at bounding box center [508, 293] width 181 height 35
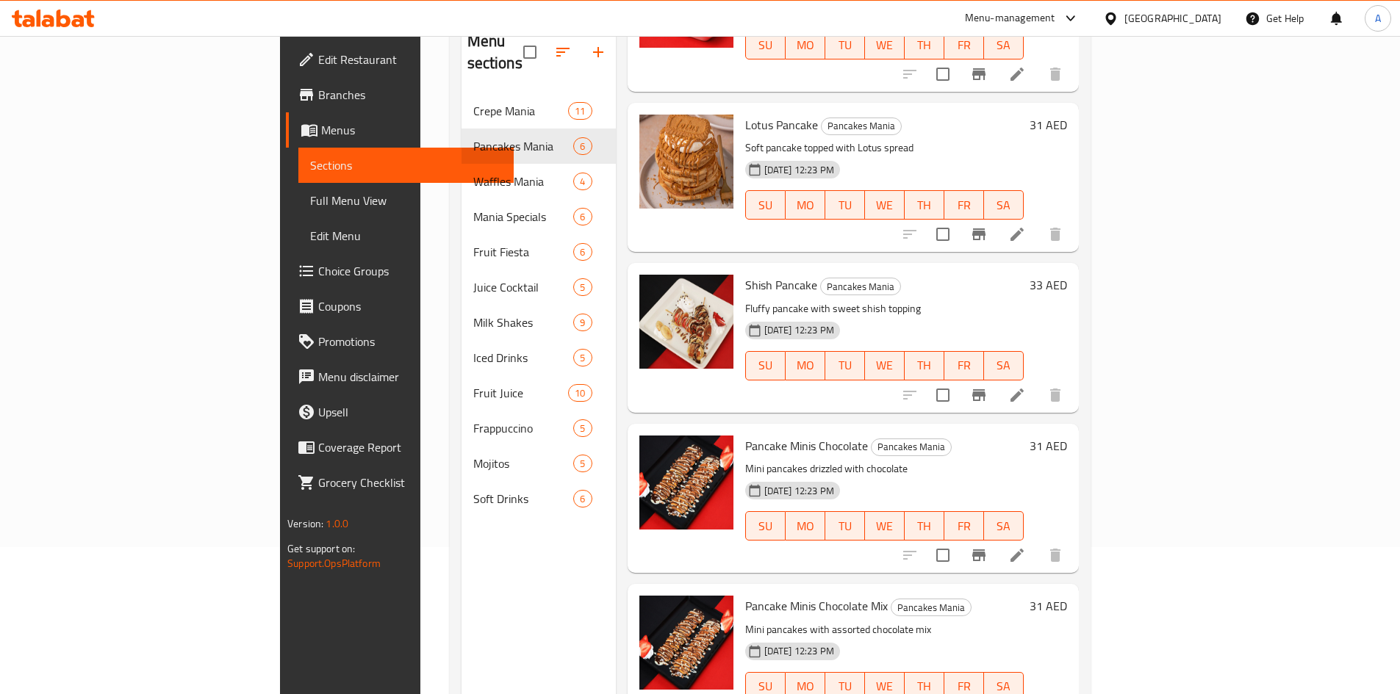
scroll to position [206, 0]
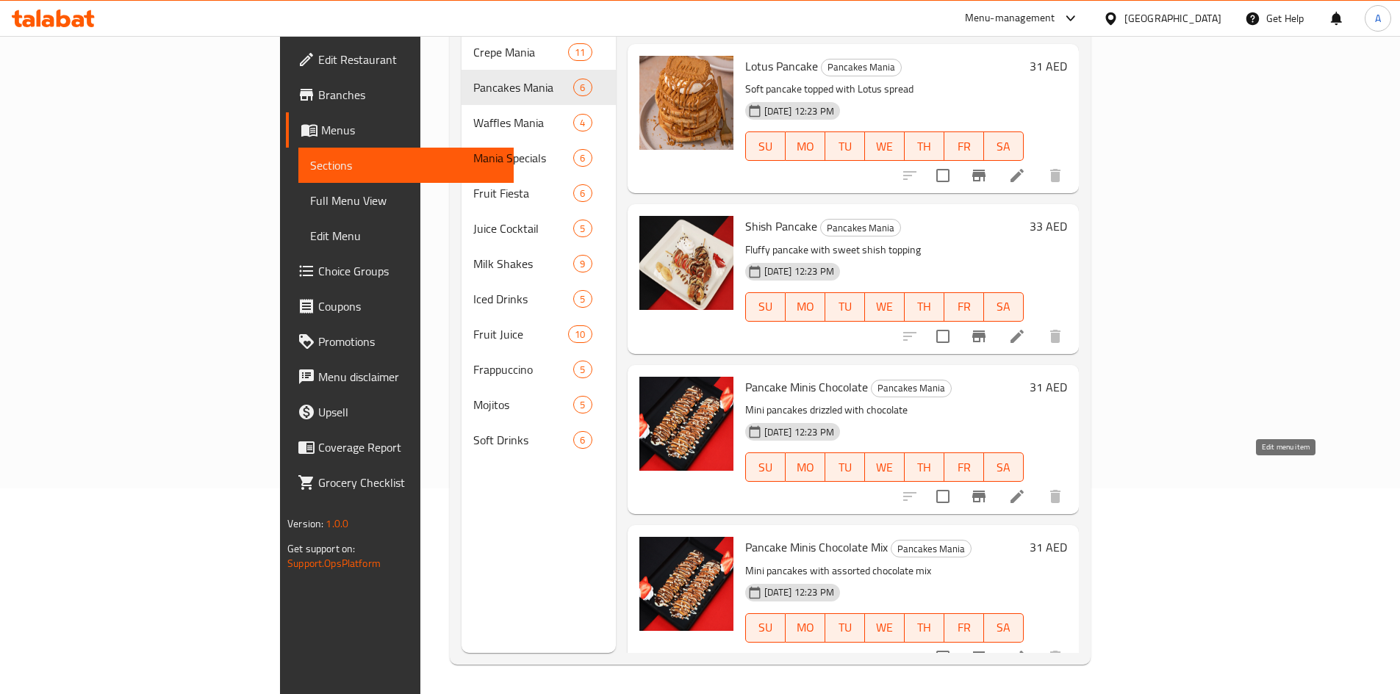
click at [1026, 488] on icon at bounding box center [1017, 497] width 18 height 18
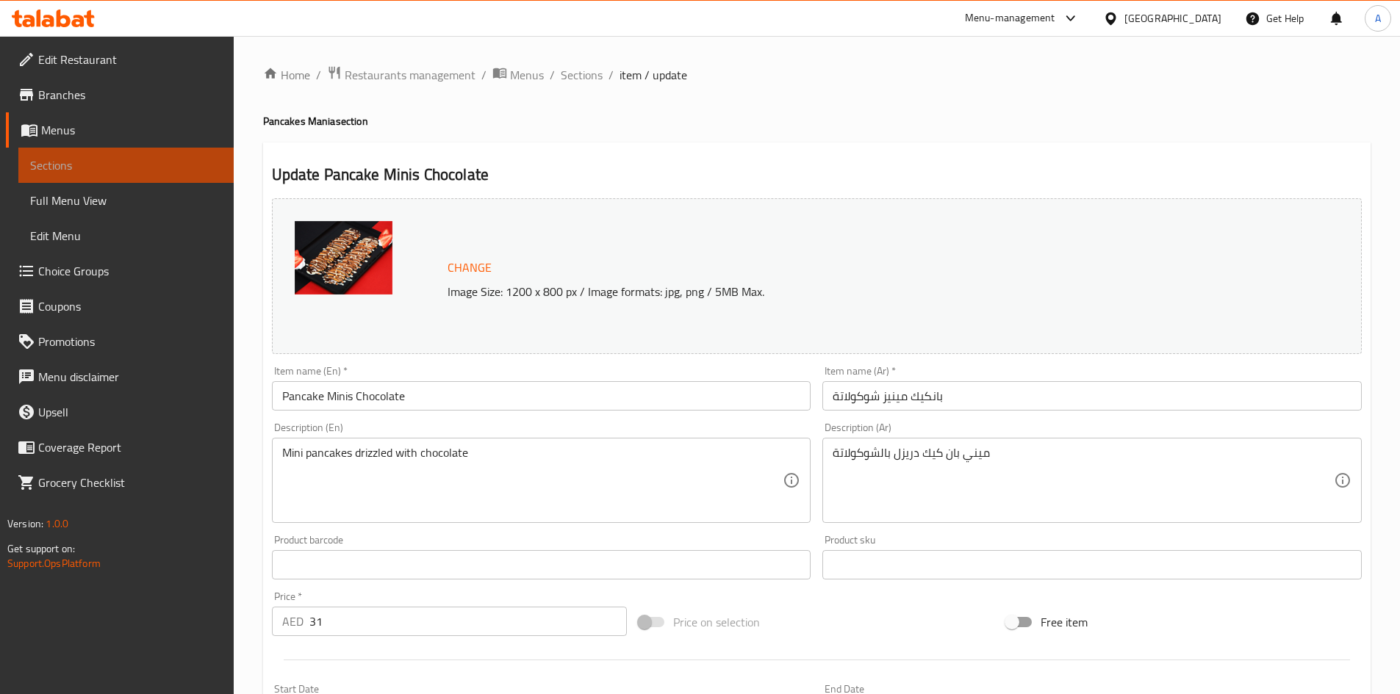
click at [80, 173] on span "Sections" at bounding box center [126, 166] width 192 height 18
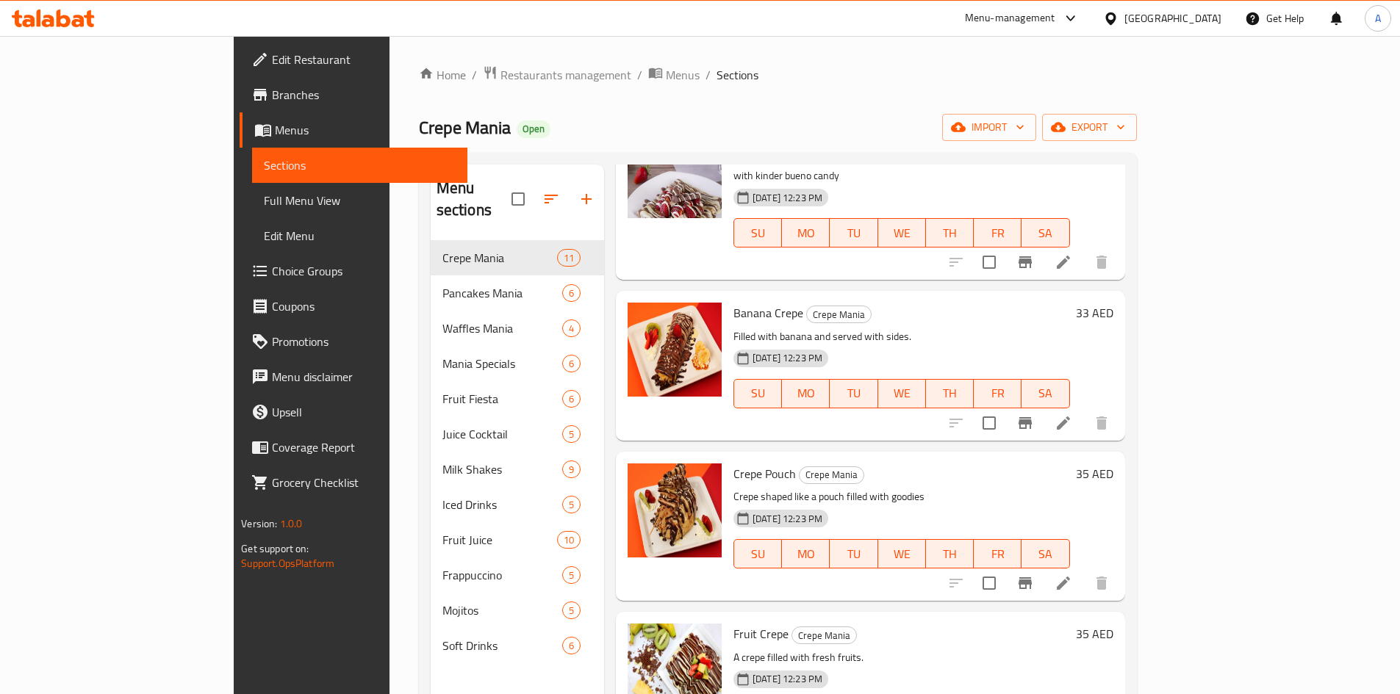
scroll to position [1108, 0]
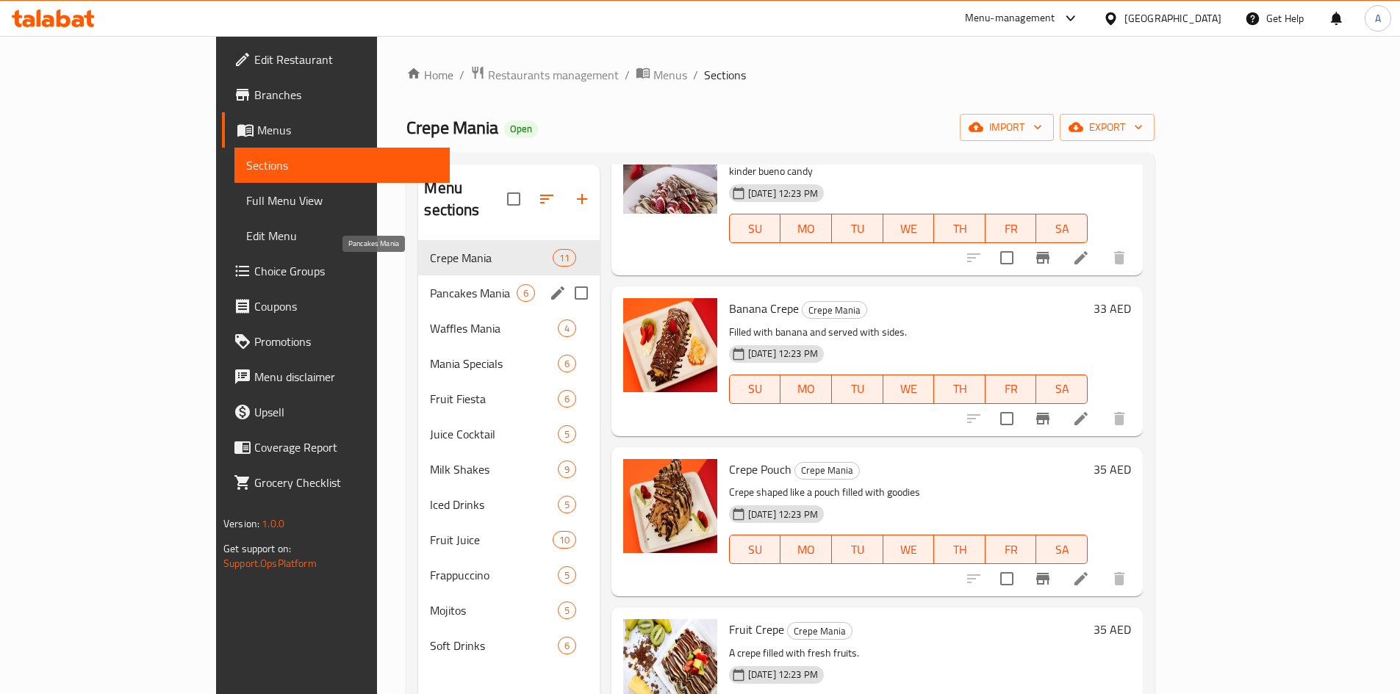
click at [430, 284] on span "Pancakes Mania" at bounding box center [473, 293] width 86 height 18
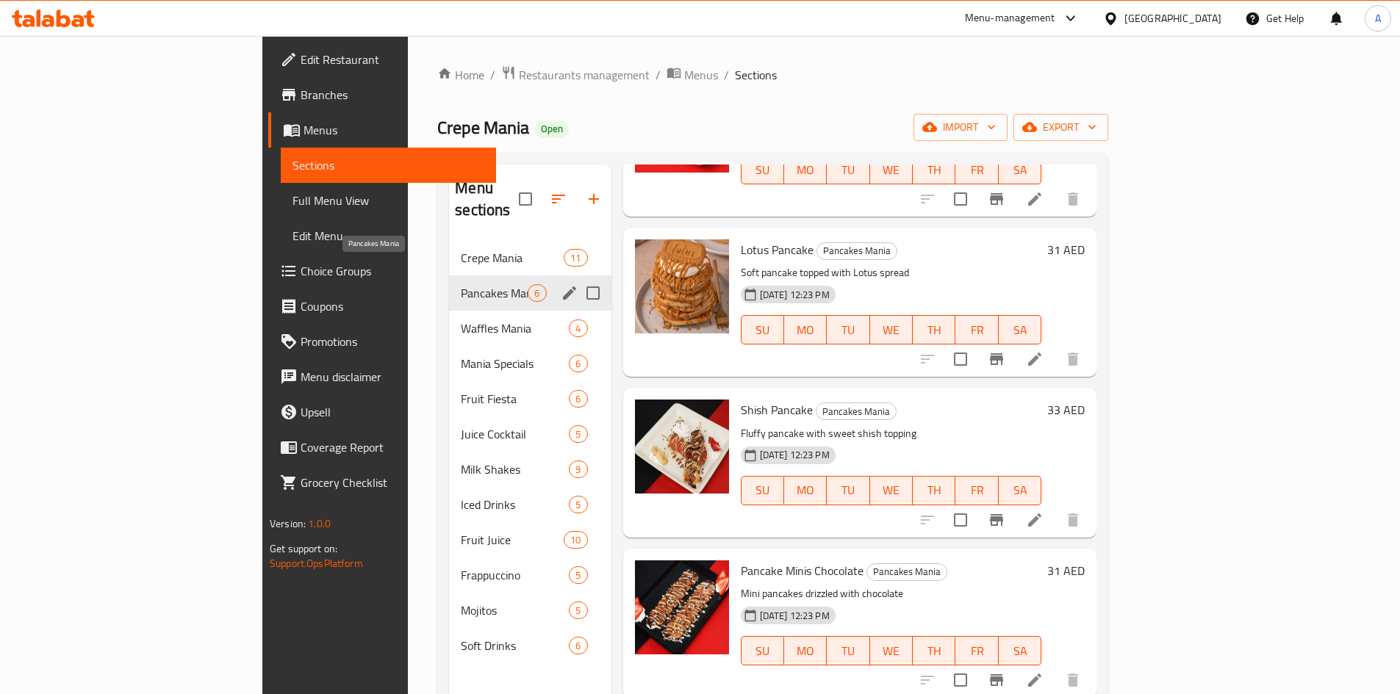
scroll to position [306, 0]
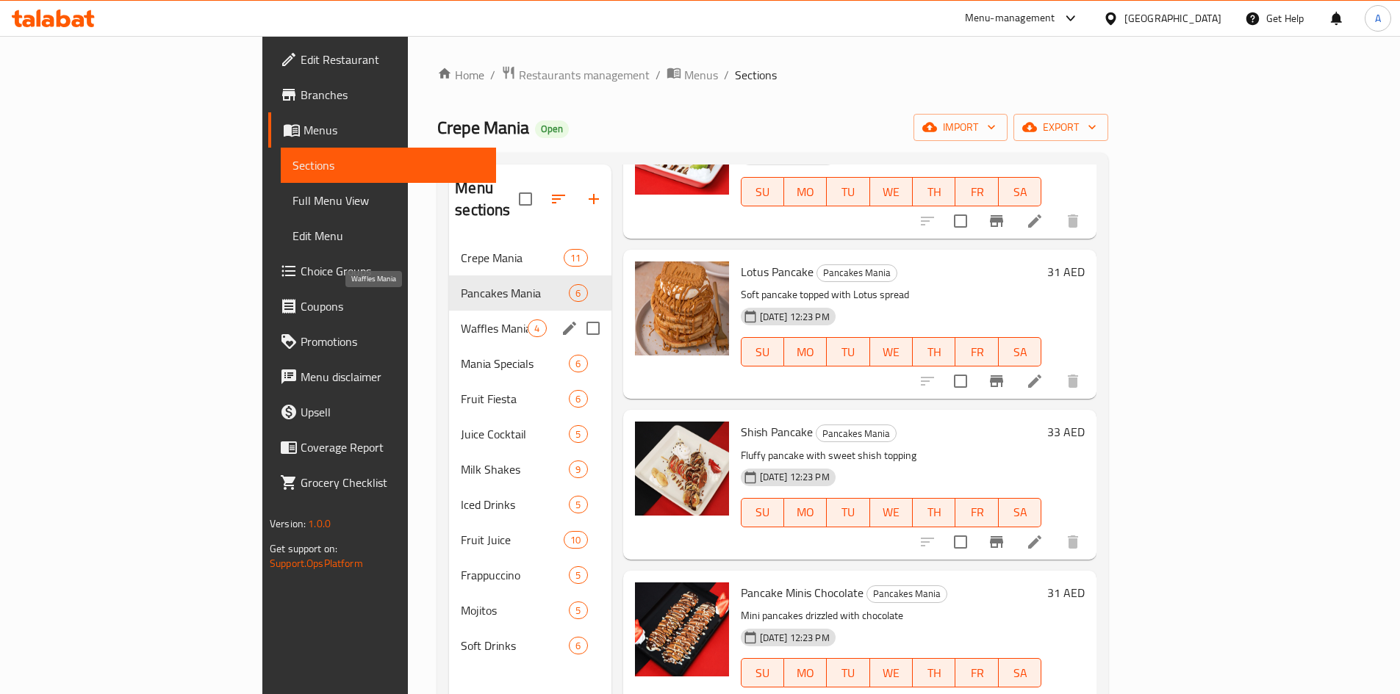
click at [461, 320] on span "Waffles Mania" at bounding box center [494, 329] width 67 height 18
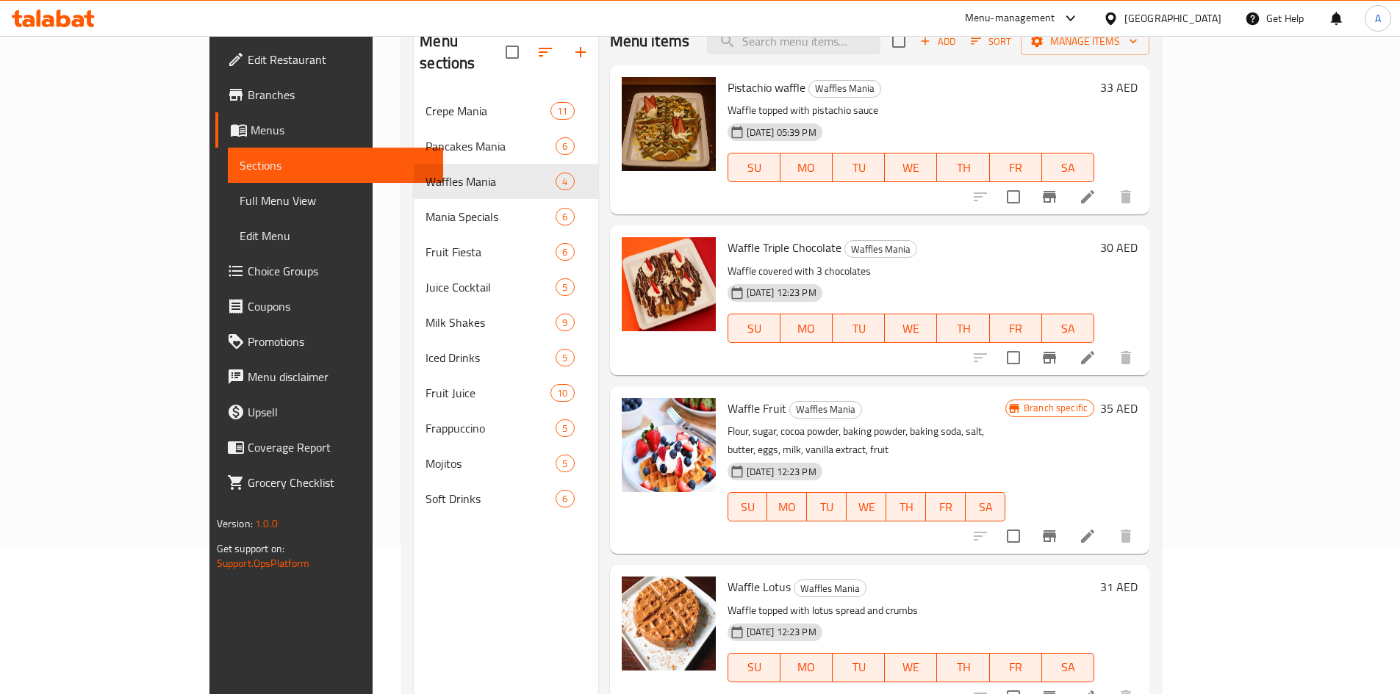
scroll to position [206, 0]
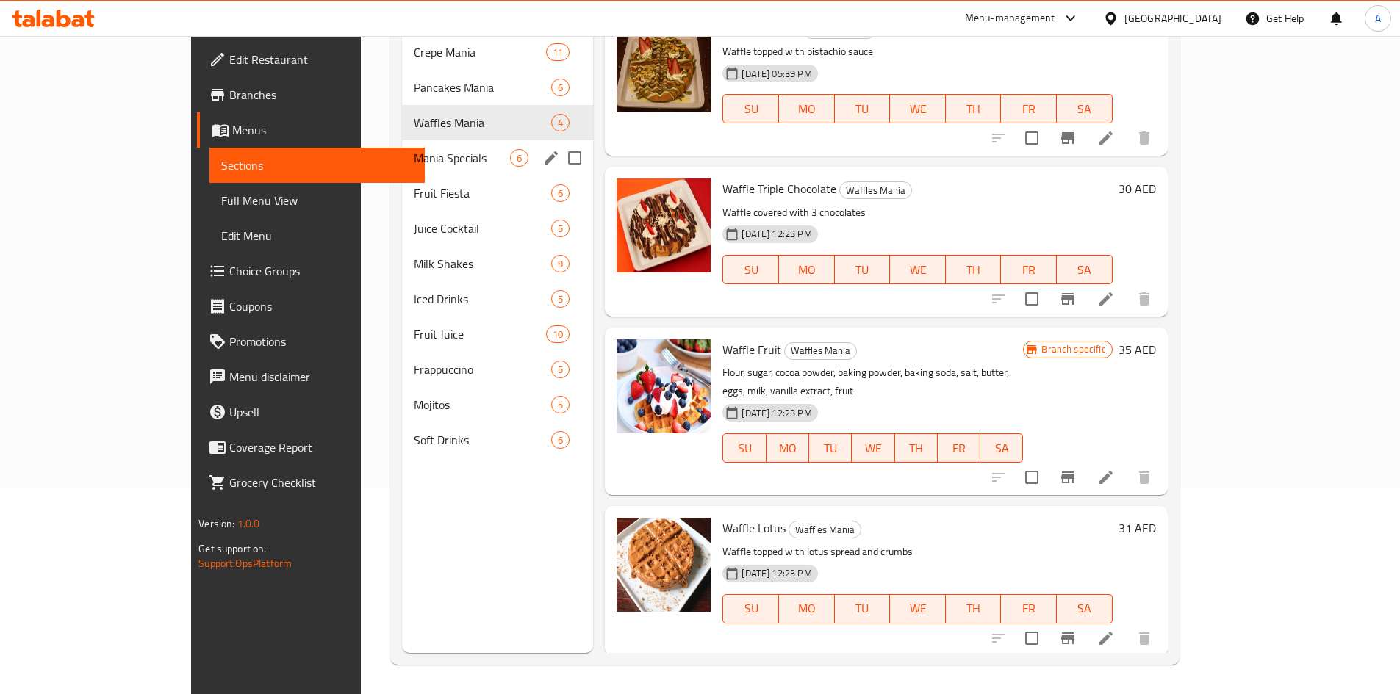
click at [402, 146] on div "Mania Specials 6" at bounding box center [497, 157] width 191 height 35
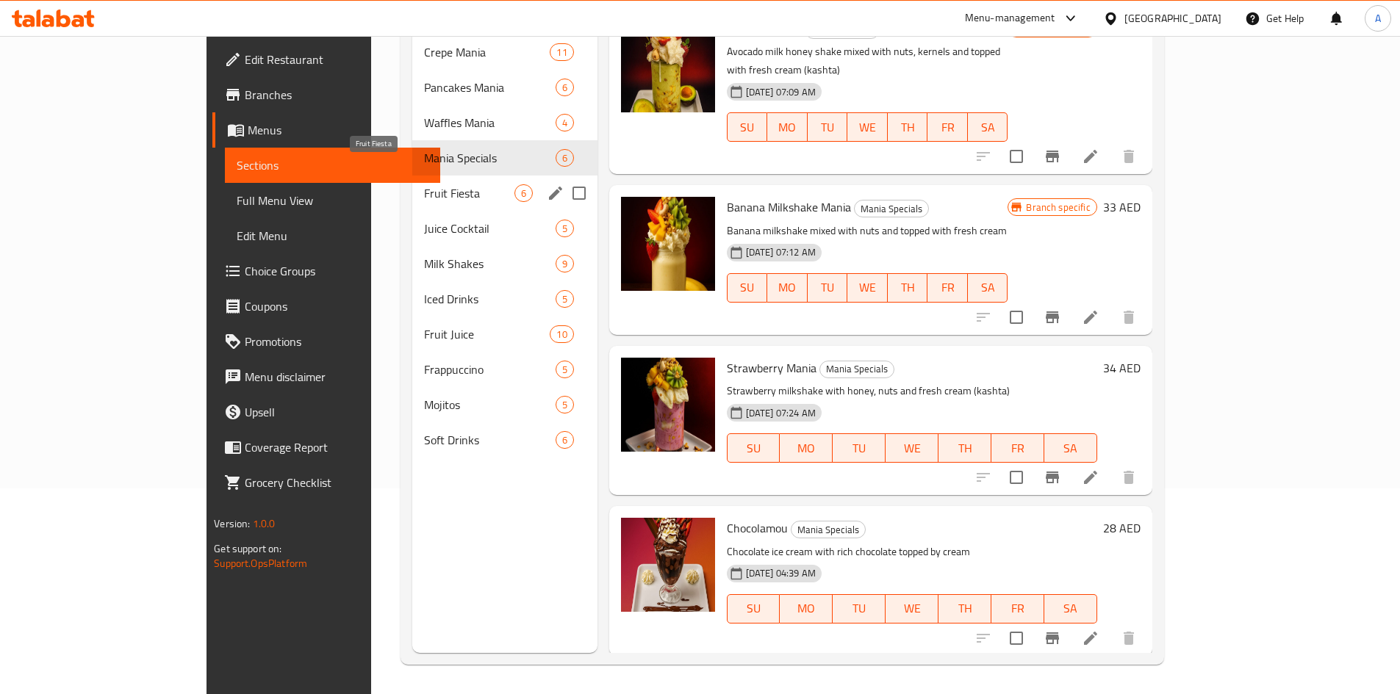
click at [424, 184] on span "Fruit Fiesta" at bounding box center [469, 193] width 90 height 18
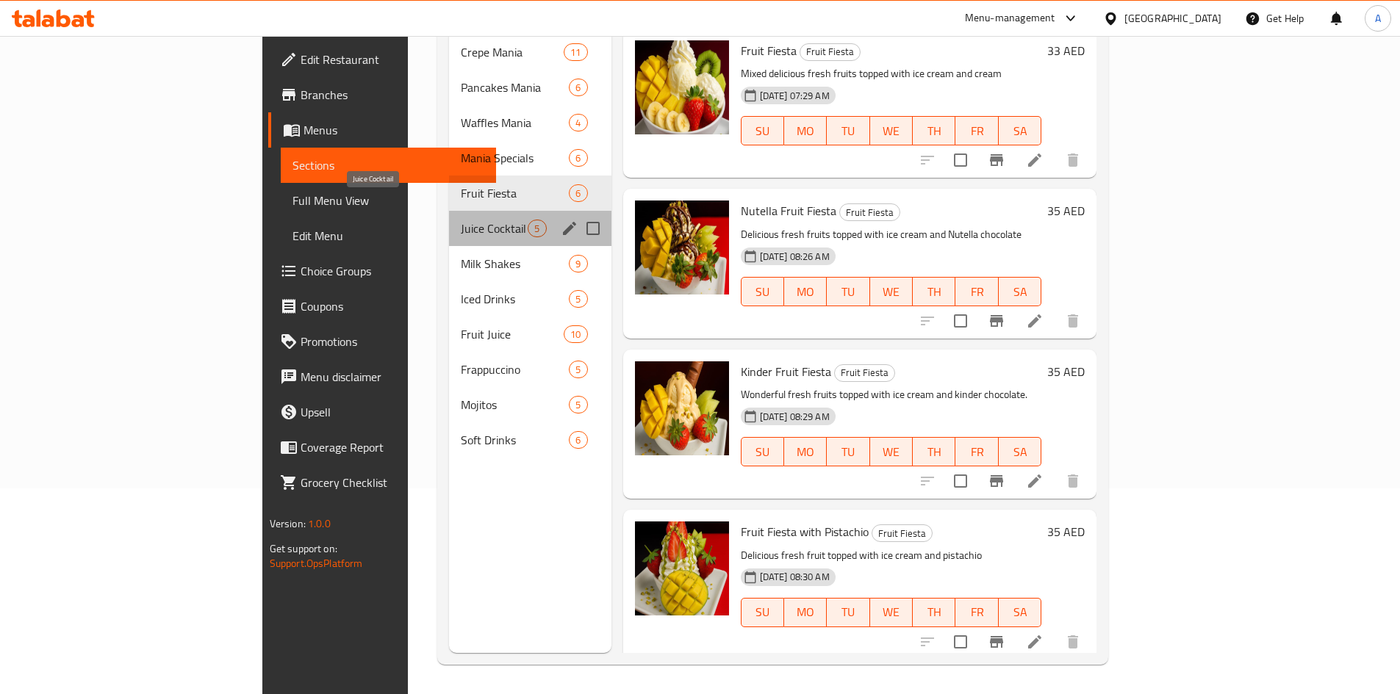
click at [461, 220] on span "Juice Cocktail" at bounding box center [494, 229] width 67 height 18
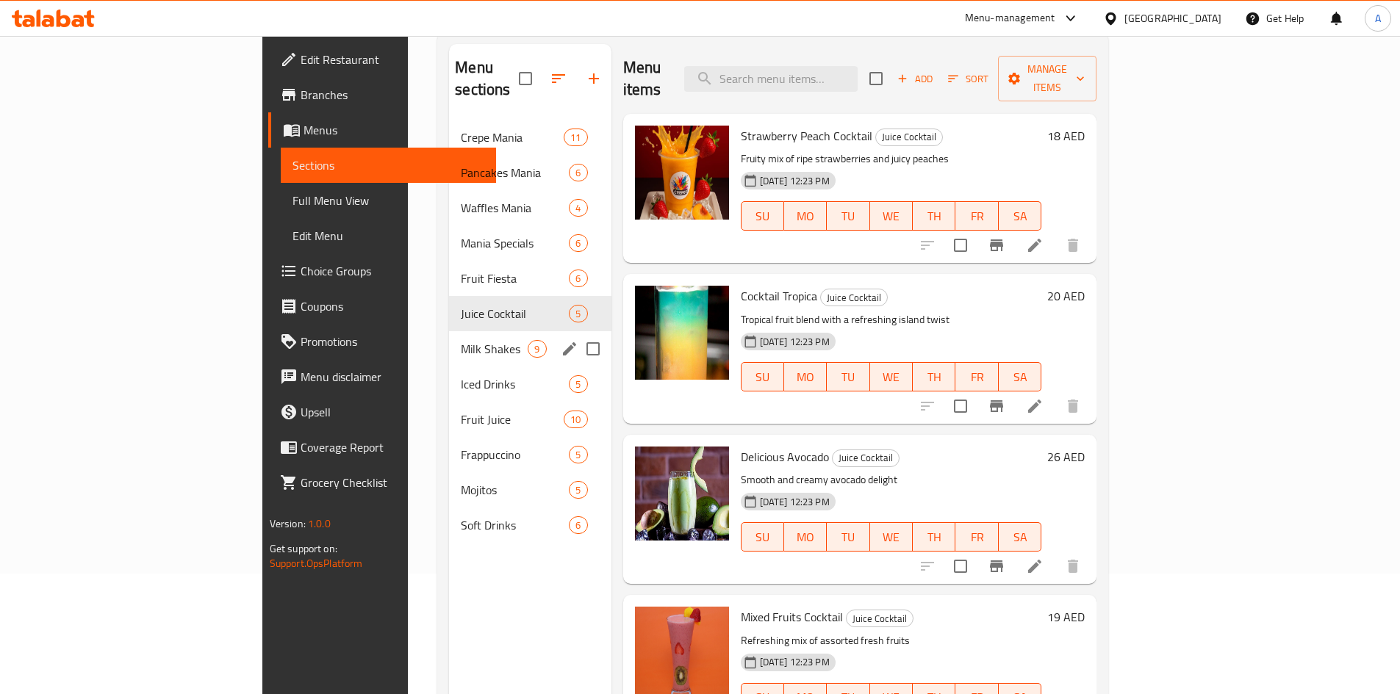
scroll to position [147, 0]
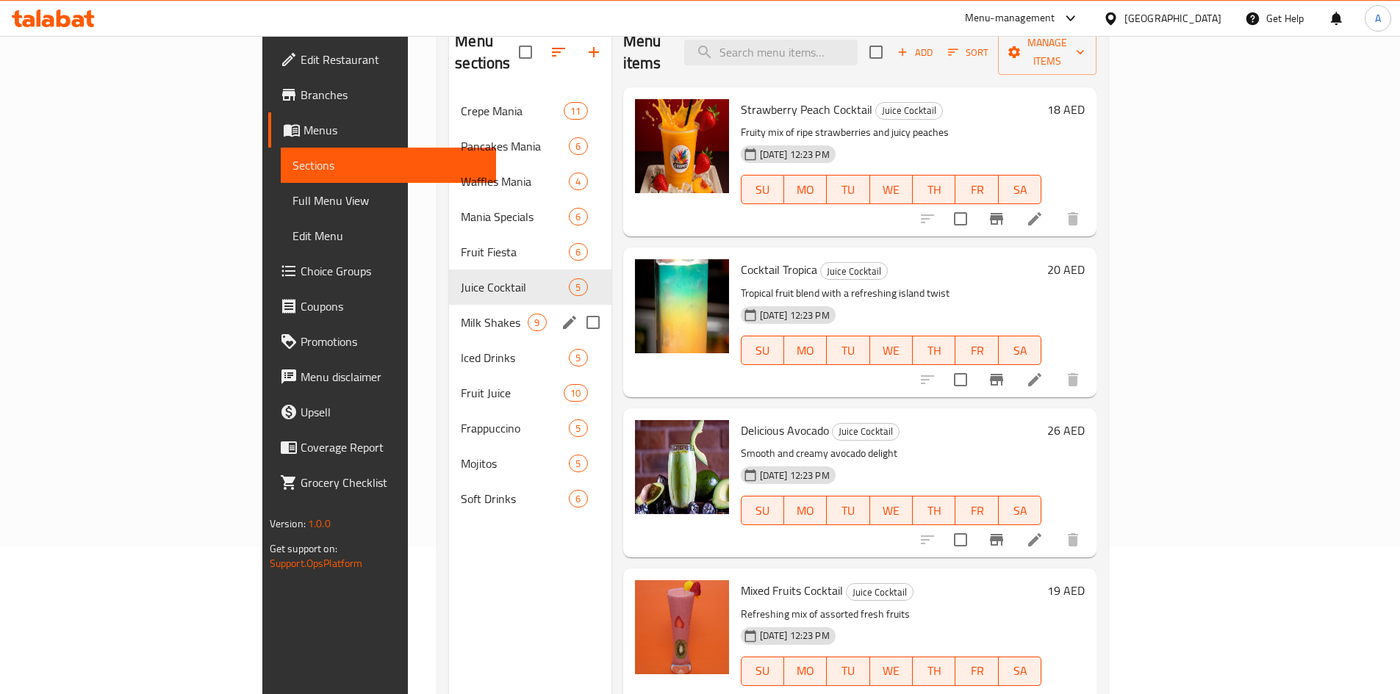
click at [449, 310] on div "Milk Shakes 9" at bounding box center [530, 322] width 162 height 35
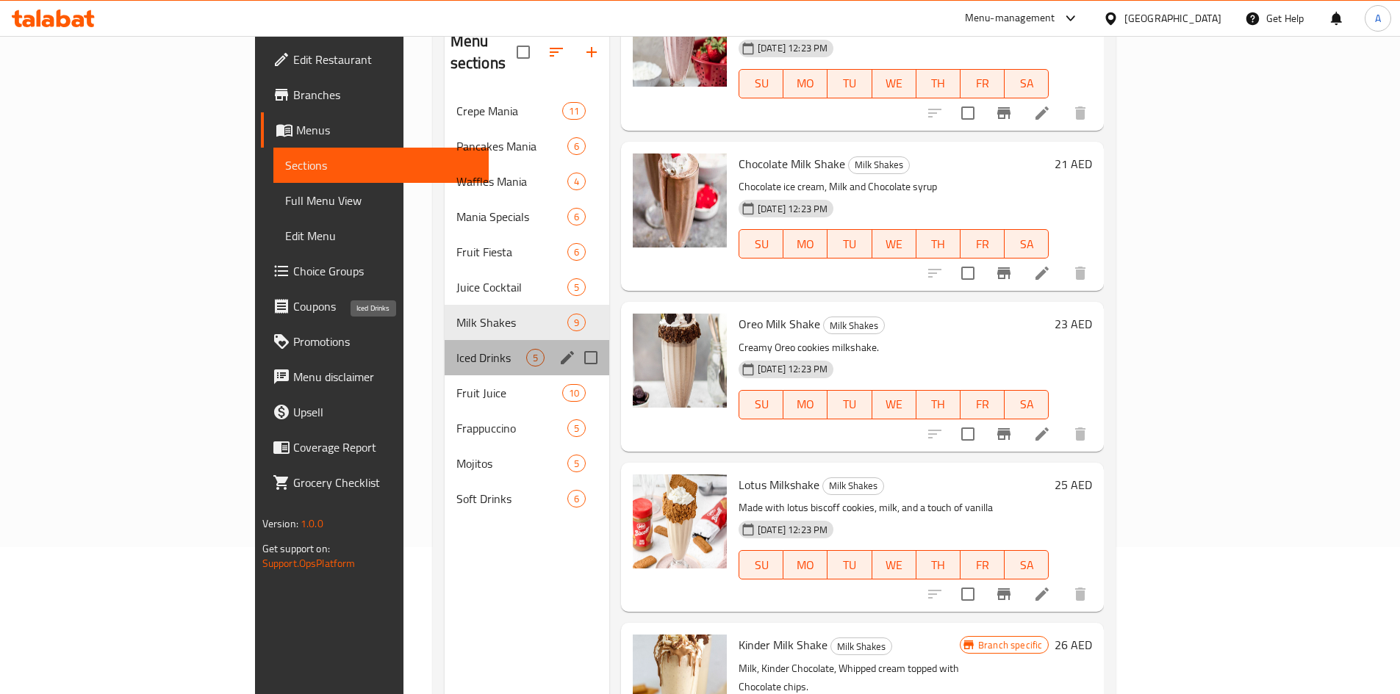
click at [456, 349] on span "Iced Drinks" at bounding box center [491, 358] width 70 height 18
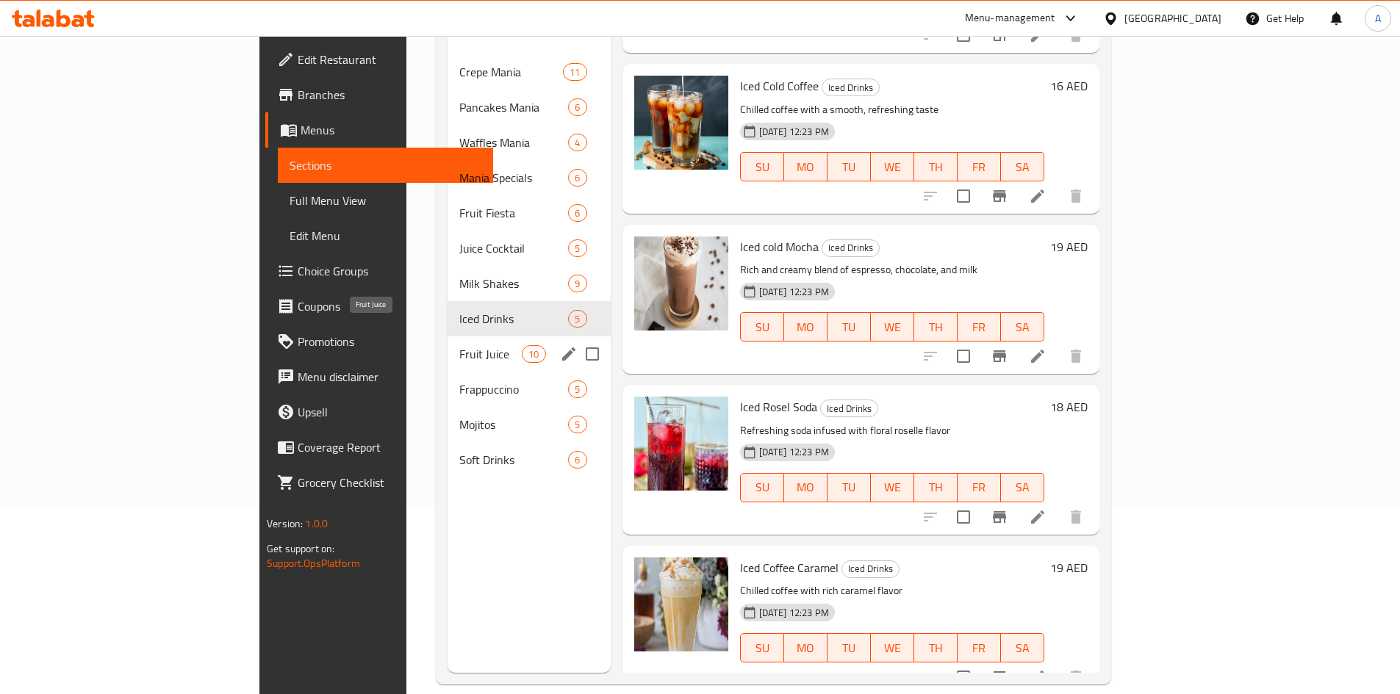
scroll to position [206, 0]
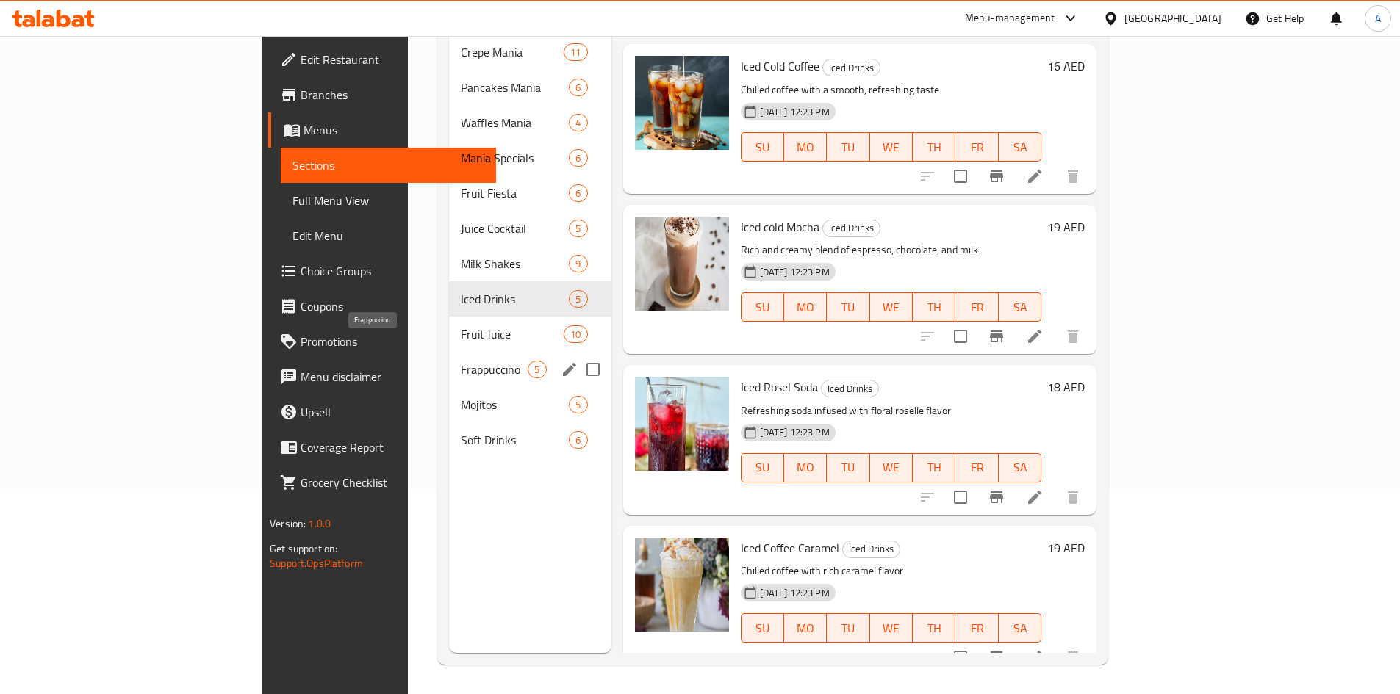
click at [461, 361] on span "Frappuccino" at bounding box center [494, 370] width 67 height 18
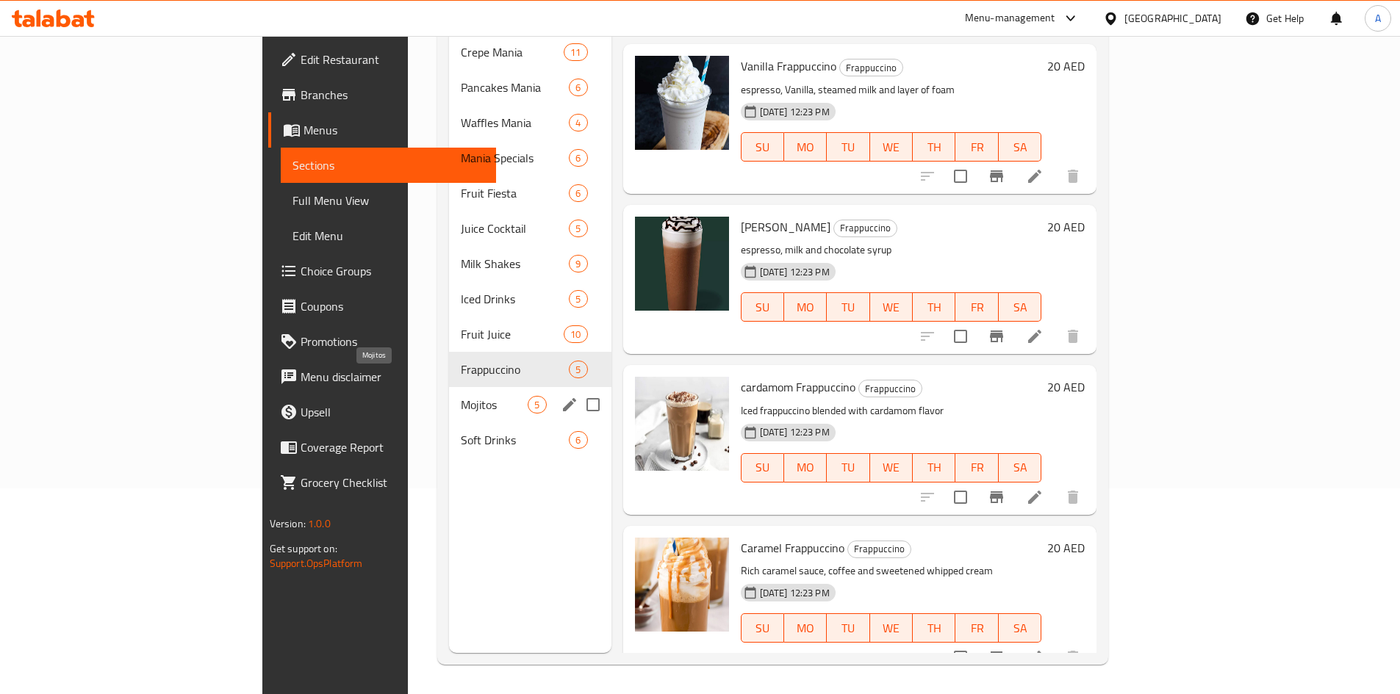
click at [461, 396] on span "Mojitos" at bounding box center [494, 405] width 67 height 18
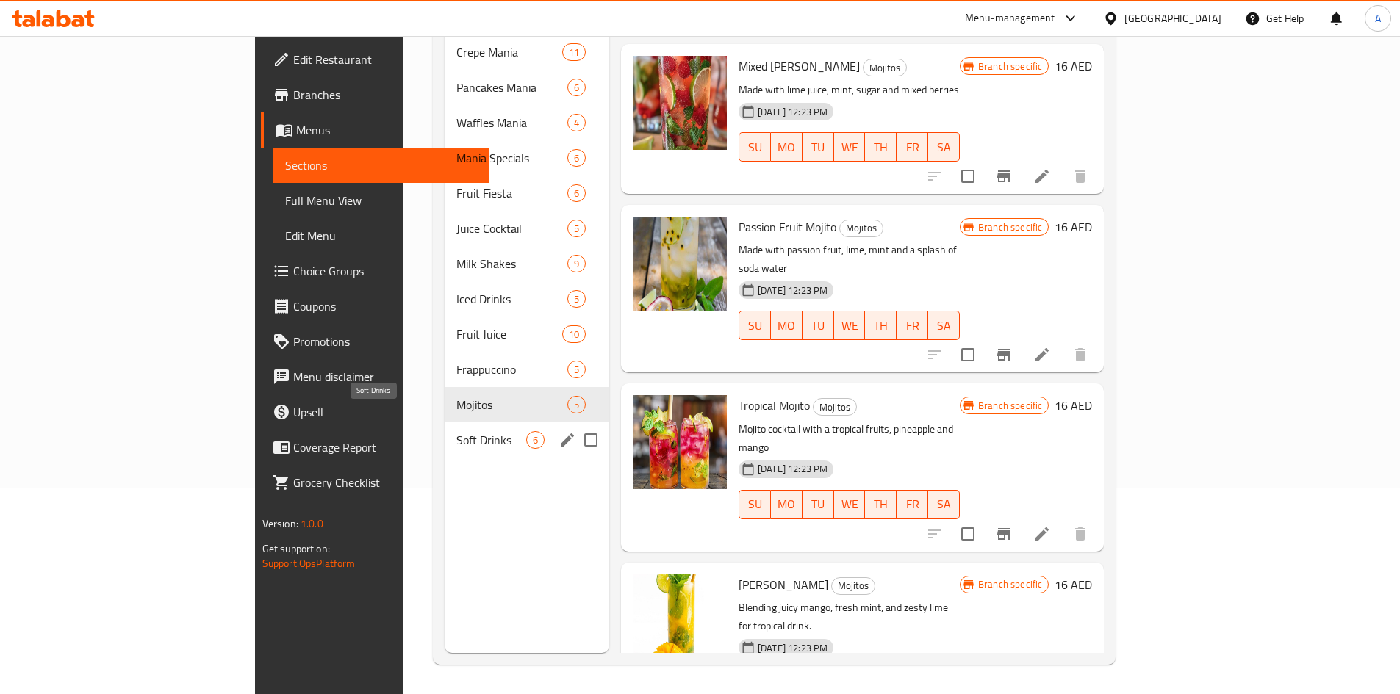
click at [456, 431] on span "Soft Drinks" at bounding box center [491, 440] width 70 height 18
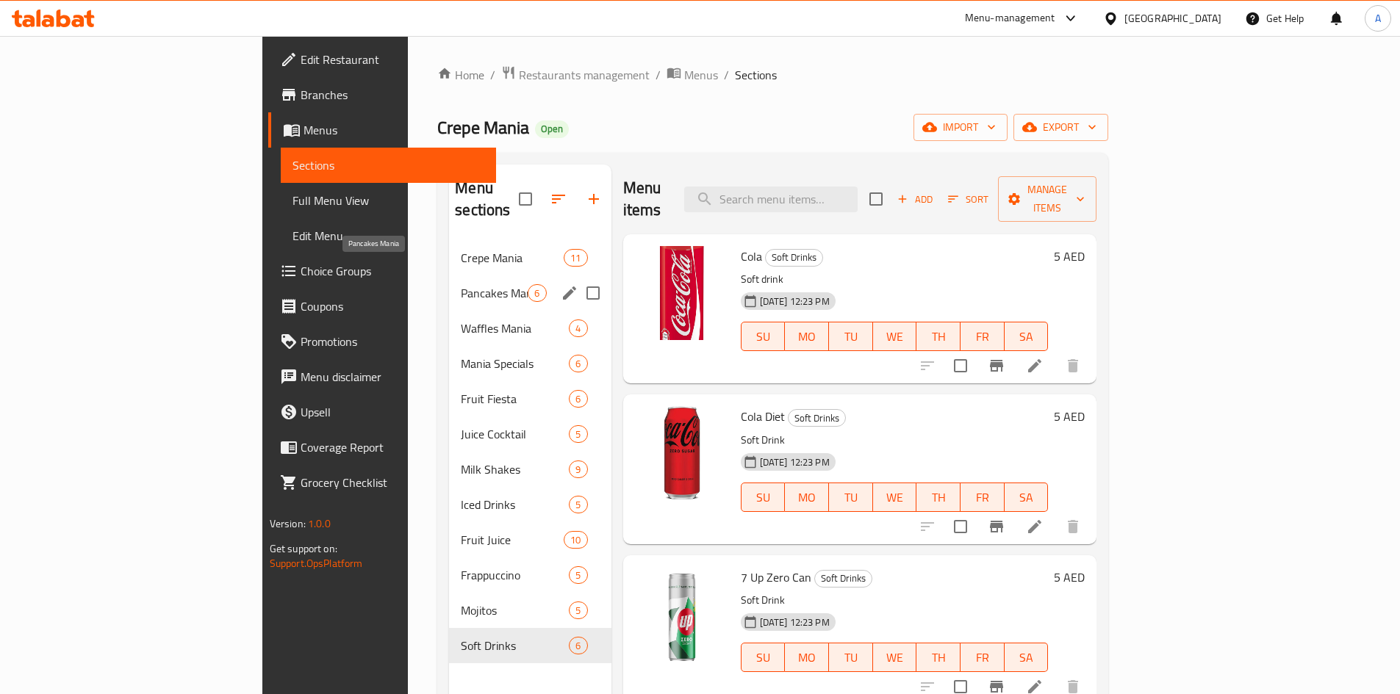
click at [461, 284] on span "Pancakes Mania" at bounding box center [494, 293] width 67 height 18
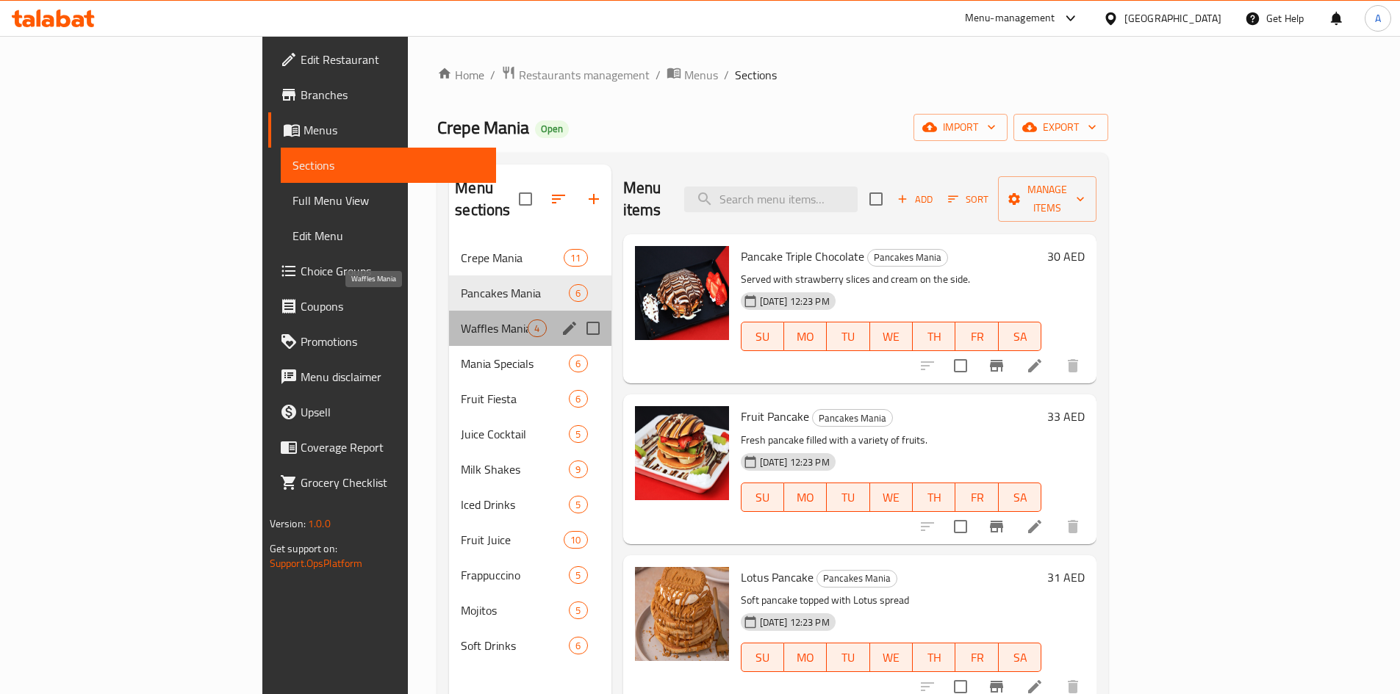
click at [461, 320] on span "Waffles Mania" at bounding box center [494, 329] width 67 height 18
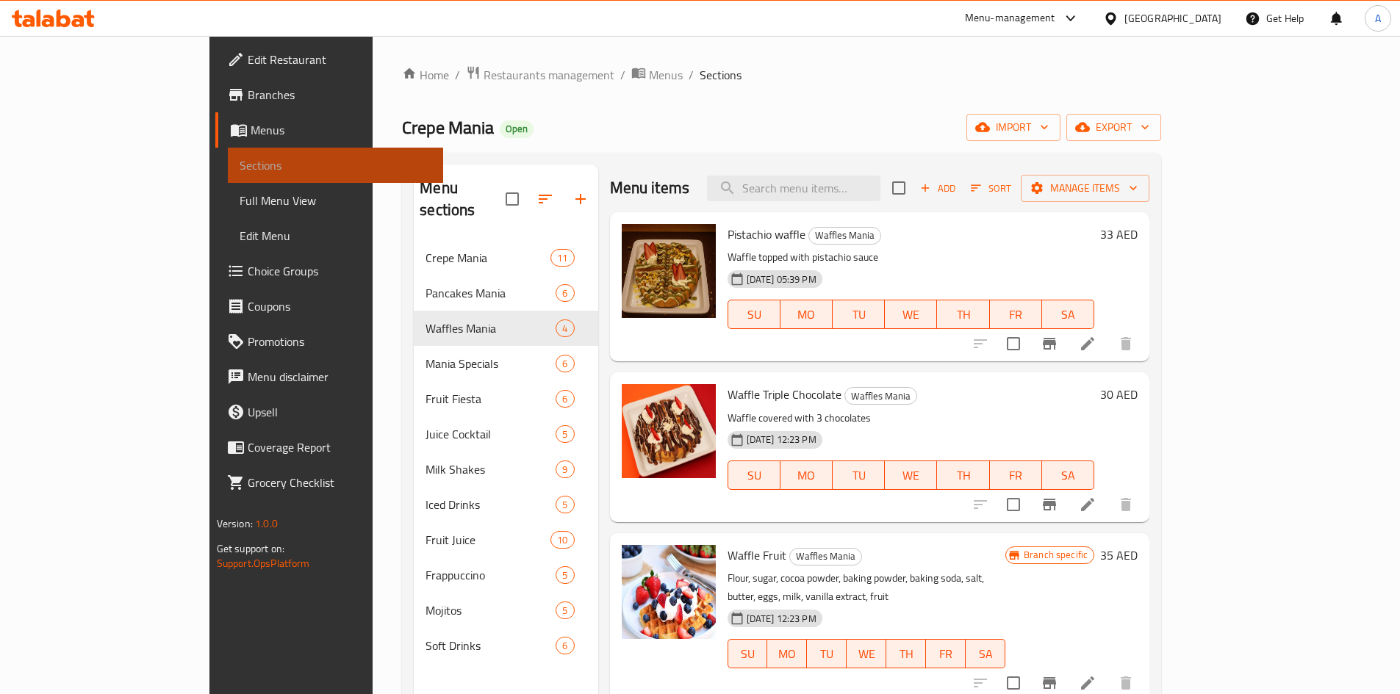
click at [240, 163] on span "Sections" at bounding box center [336, 166] width 192 height 18
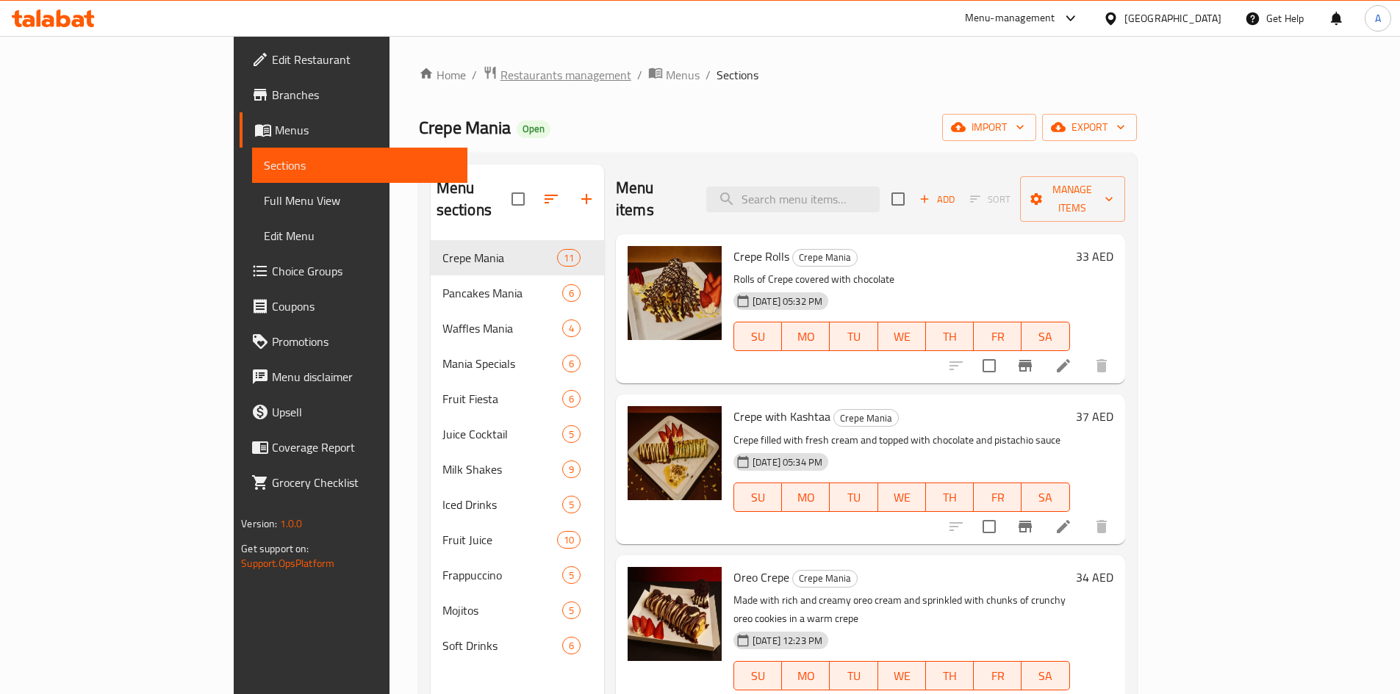
click at [500, 74] on span "Restaurants management" at bounding box center [565, 75] width 131 height 18
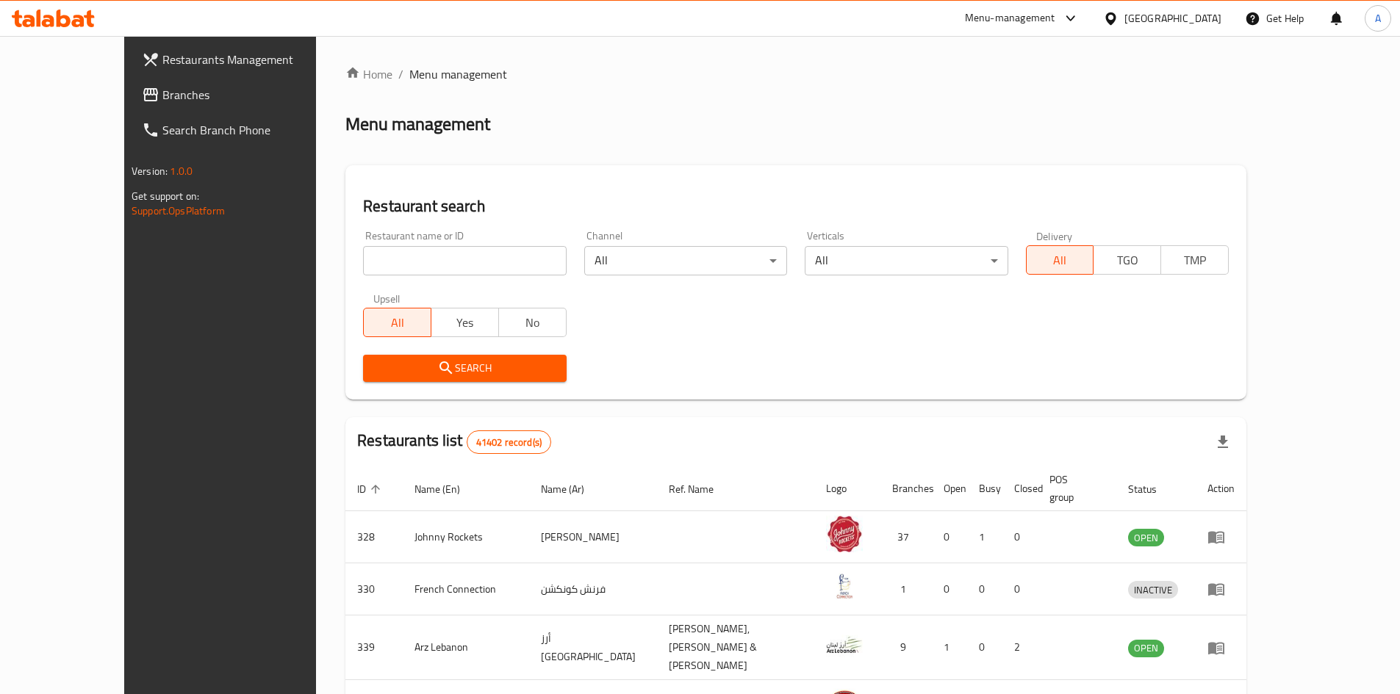
click at [162, 93] on span "Branches" at bounding box center [254, 95] width 184 height 18
